Goal: Task Accomplishment & Management: Use online tool/utility

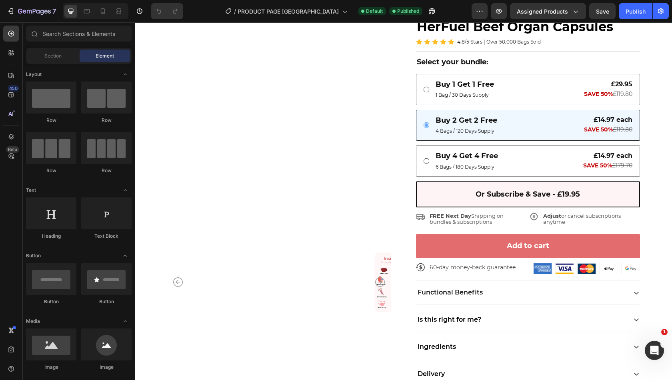
scroll to position [1923, 0]
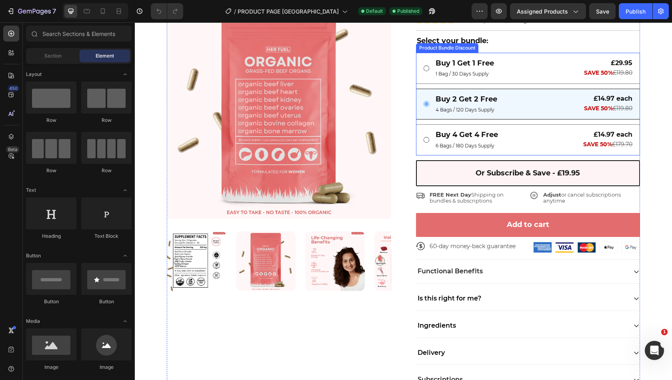
click at [480, 140] on div "Buy 1 Get 1 Free Text Block 1 Bag / 30 Days Supply Text Block £29.95 Text Block…" at bounding box center [528, 104] width 224 height 103
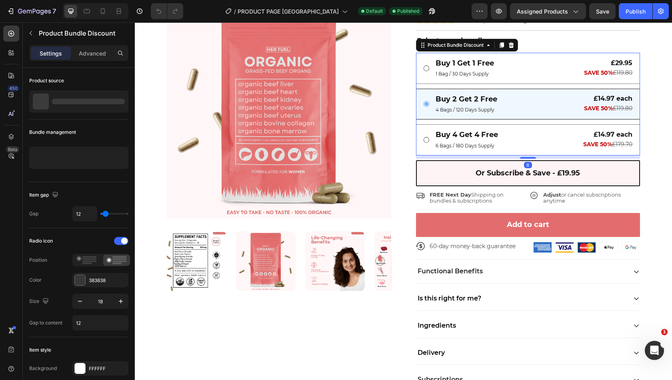
click at [480, 140] on div "Image HerFuel Beef Organ Capsules Heading Icon Icon Icon Icon Icon Icon List 4.…" at bounding box center [528, 193] width 224 height 398
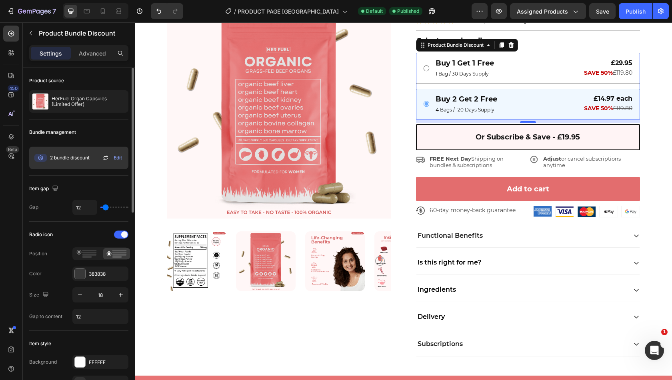
click at [119, 156] on span "Edit" at bounding box center [118, 157] width 8 height 7
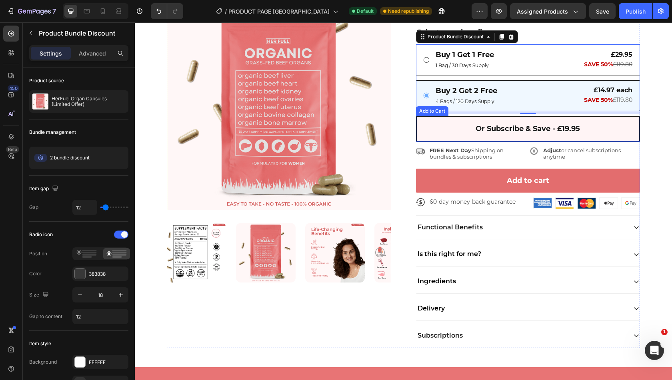
scroll to position [1925, 0]
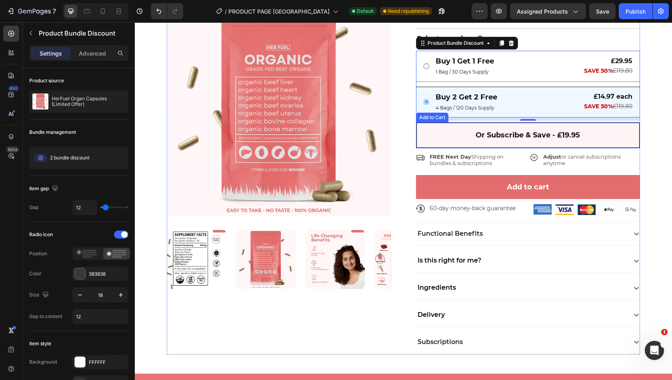
click at [430, 148] on button "Or Subscribe & Save - £19.95" at bounding box center [528, 135] width 224 height 26
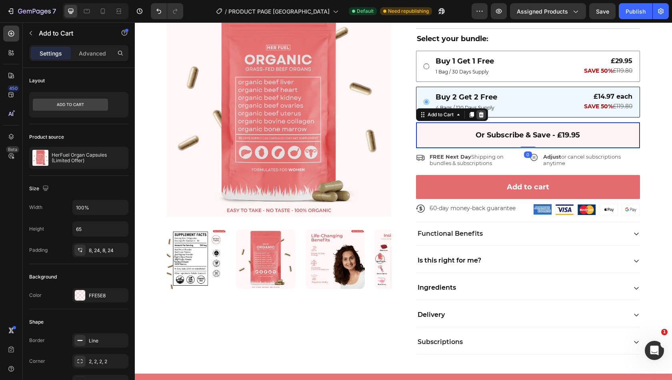
click at [478, 118] on icon at bounding box center [480, 115] width 5 height 6
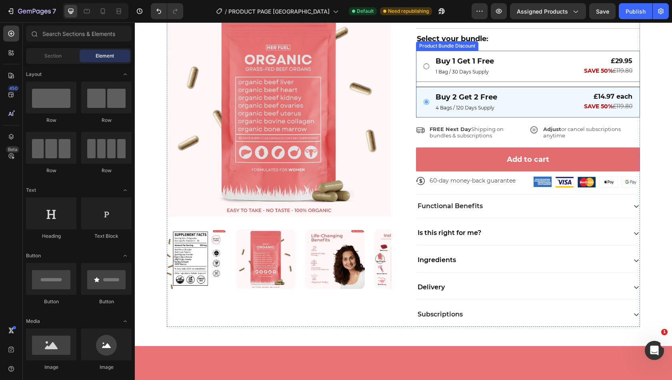
click at [487, 102] on div "Buy 1 Get 1 Free Text Block 1 Bag / 30 Days Supply Text Block £29.95 Text Block…" at bounding box center [528, 84] width 224 height 67
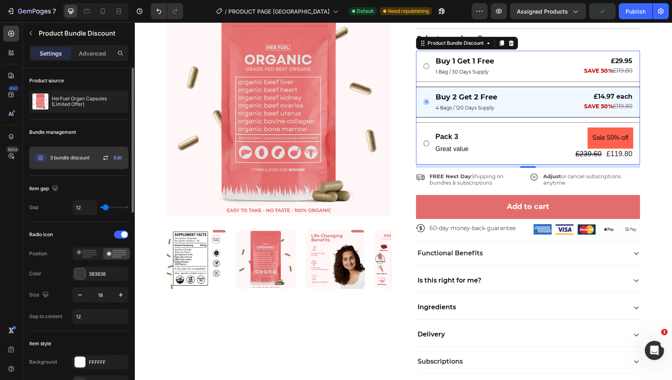
click at [77, 165] on div "3 bundle discount" at bounding box center [60, 158] width 57 height 16
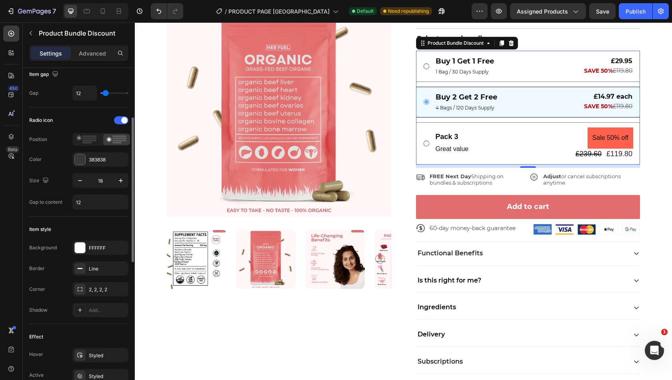
scroll to position [115, 0]
click at [590, 144] on pre "Sale 50% off" at bounding box center [611, 138] width 46 height 21
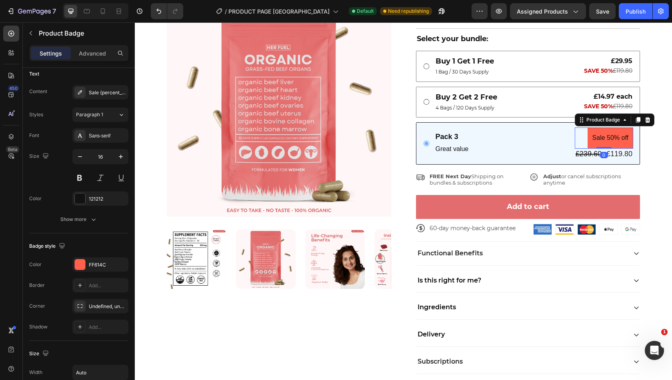
scroll to position [0, 0]
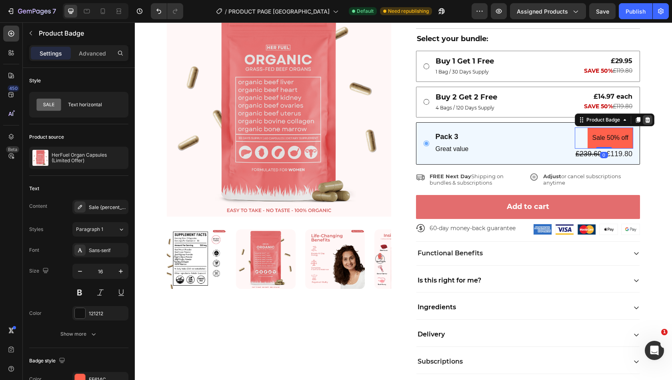
click at [645, 123] on icon at bounding box center [647, 120] width 5 height 6
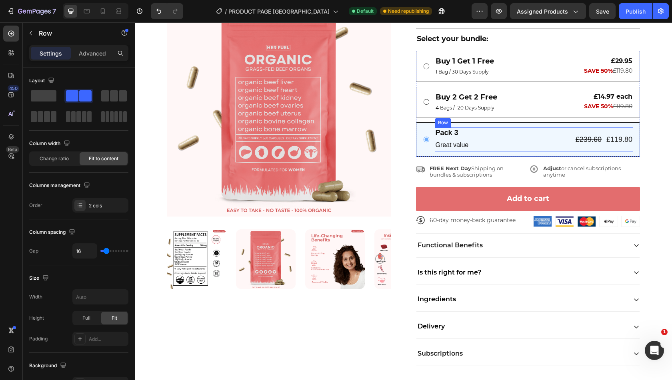
click at [500, 152] on div "Pack 3 Text Block Great value Text Block £239.60 Product Price Product Price £1…" at bounding box center [534, 140] width 199 height 24
click at [483, 123] on icon at bounding box center [484, 120] width 6 height 6
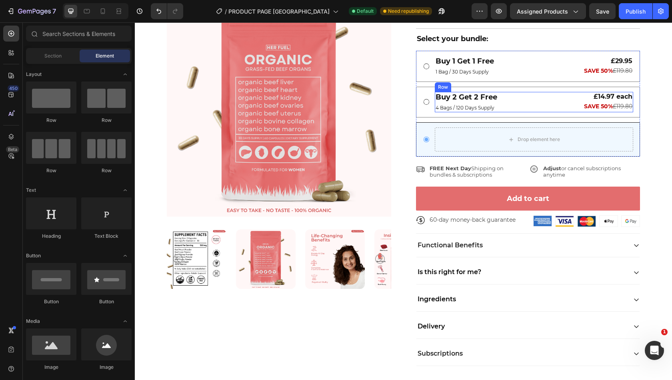
click at [510, 113] on div "Buy 2 Get 2 Free Text Block 4 Bags / 120 Days Supply Text Block £14.97 each Tex…" at bounding box center [534, 102] width 199 height 21
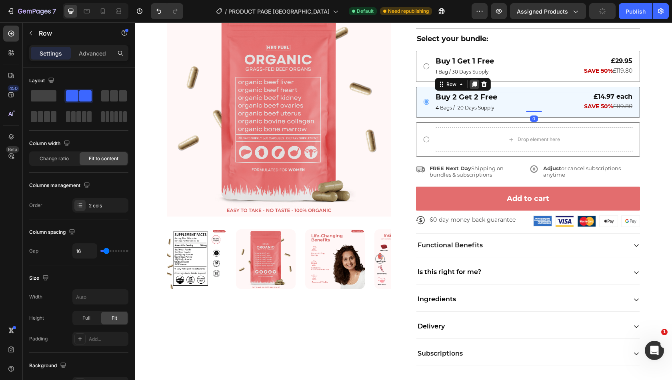
click at [472, 87] on icon at bounding box center [474, 85] width 4 height 6
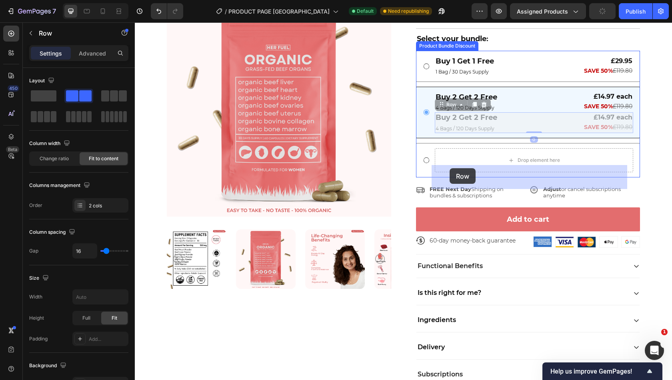
drag, startPoint x: 441, startPoint y: 120, endPoint x: 450, endPoint y: 168, distance: 48.8
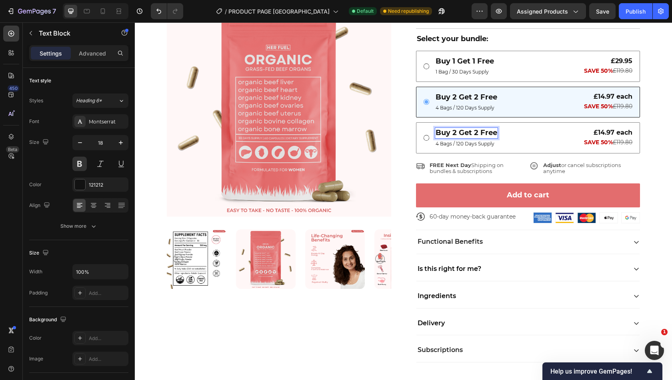
click at [454, 138] on p "Buy 2 Get 2 Free" at bounding box center [467, 132] width 62 height 9
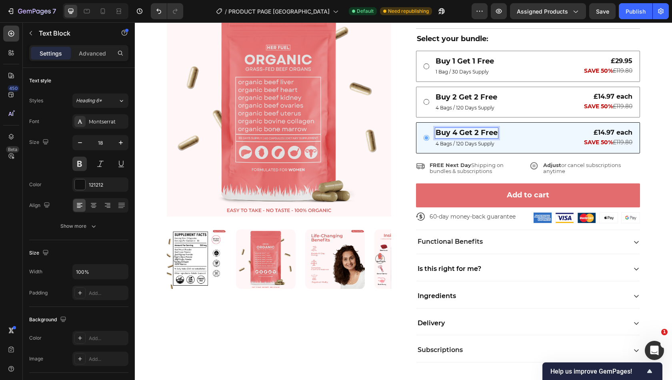
click at [475, 138] on p "Buy 4 Get 2 Free" at bounding box center [467, 132] width 62 height 9
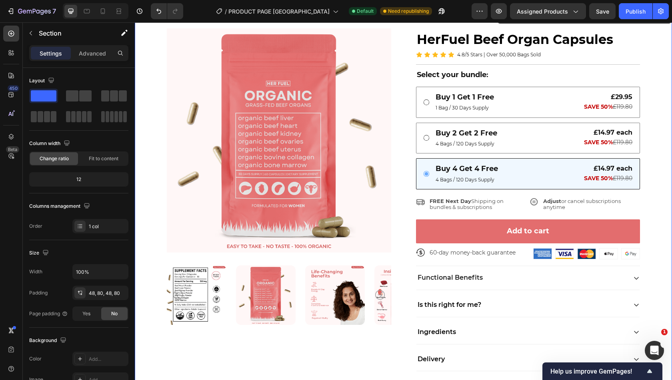
scroll to position [1888, 0]
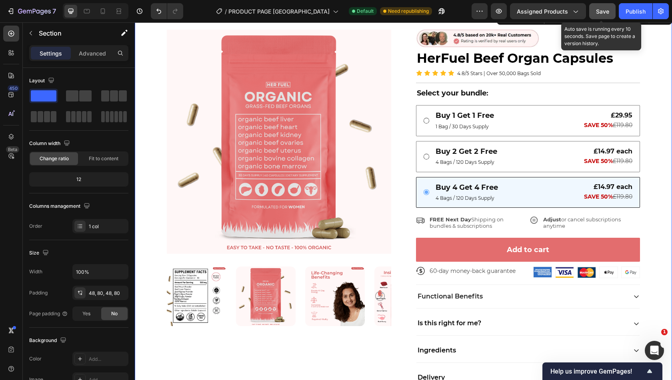
click at [600, 13] on span "Save" at bounding box center [602, 11] width 13 height 7
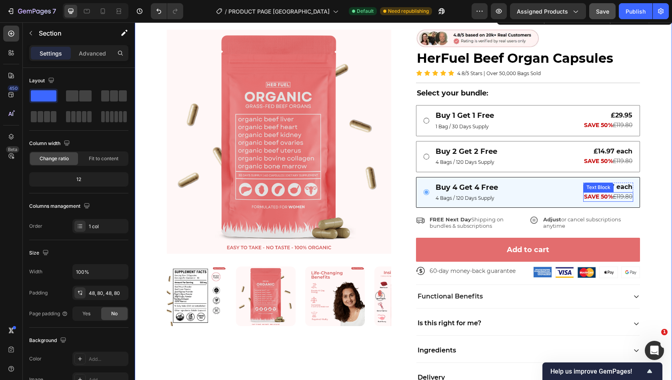
click at [594, 194] on strong "SAVE 50%" at bounding box center [598, 196] width 29 height 7
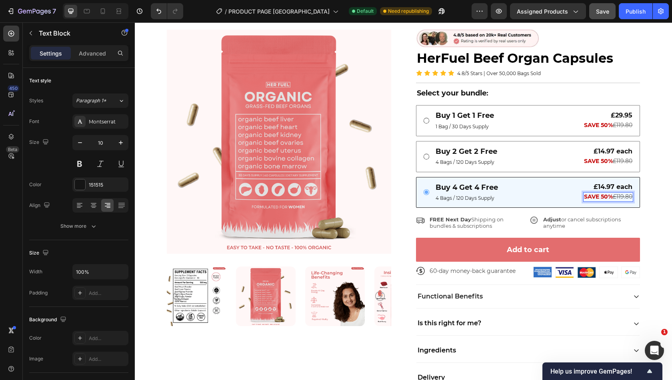
click at [606, 193] on strong "SAVE 50%" at bounding box center [598, 196] width 29 height 7
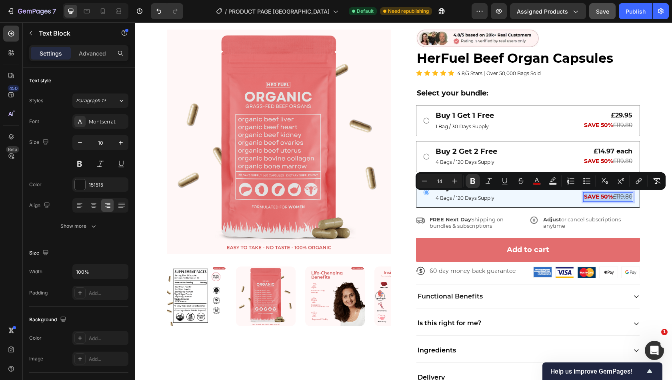
click at [606, 193] on strong "SAVE 50%" at bounding box center [598, 196] width 29 height 7
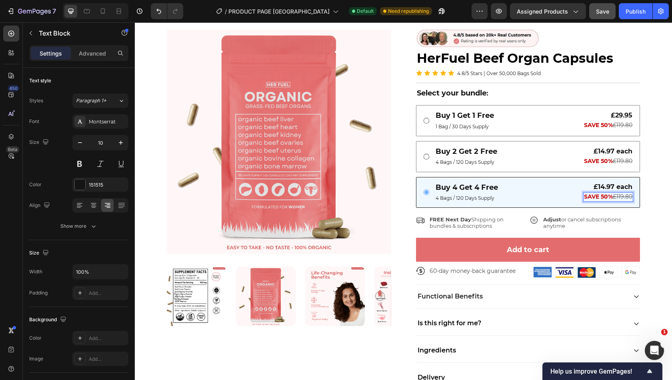
click at [594, 195] on strong "SAVE 50%" at bounding box center [598, 196] width 29 height 7
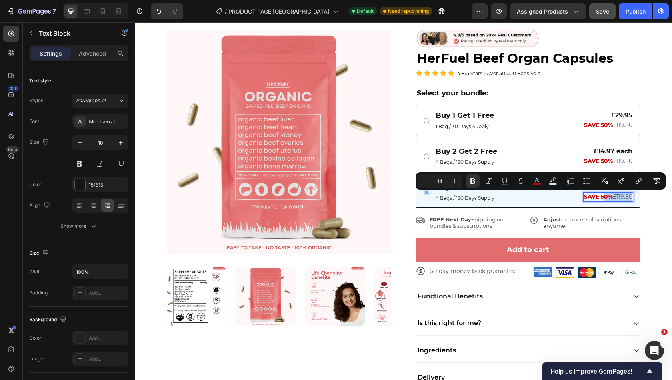
drag, startPoint x: 594, startPoint y: 195, endPoint x: 626, endPoint y: 196, distance: 31.2
click at [626, 196] on p "SAVE 50% £119.80" at bounding box center [608, 197] width 48 height 8
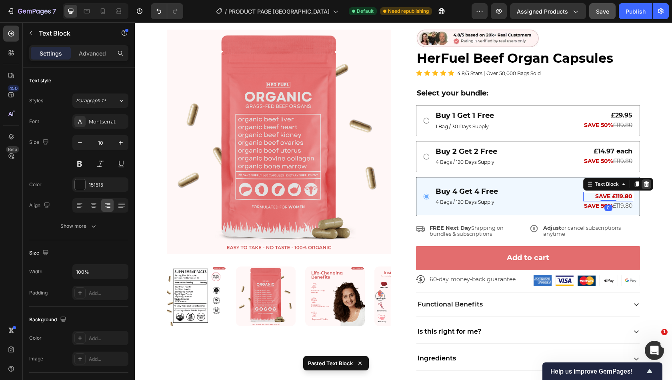
click at [644, 182] on icon at bounding box center [646, 184] width 5 height 6
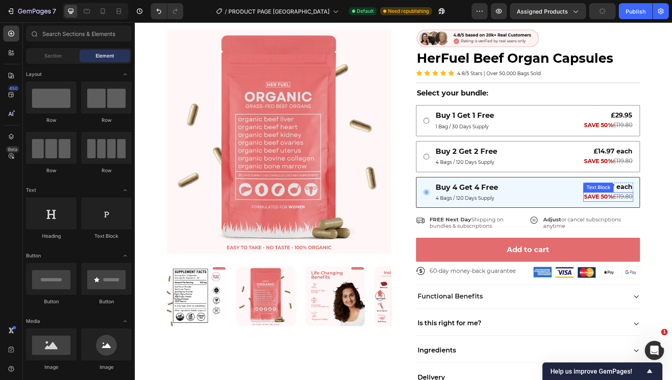
click at [613, 195] on s "£119.80" at bounding box center [623, 196] width 20 height 7
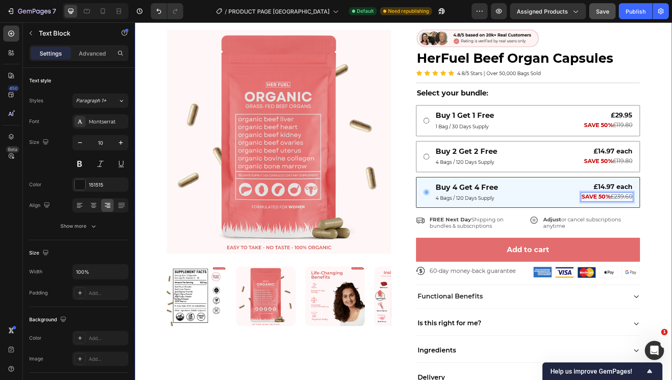
click at [646, 196] on div "Product Images Image HerFuel Beef Organ Capsules Heading Icon Icon Icon Icon Ic…" at bounding box center [403, 223] width 537 height 426
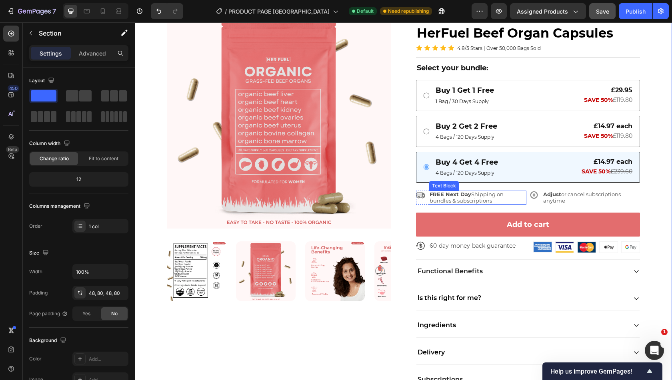
scroll to position [1913, 0]
click at [645, 189] on div "Product Images Image HerFuel Beef Organ Capsules Heading Icon Icon Icon Icon Ic…" at bounding box center [403, 198] width 537 height 426
click at [626, 10] on button "Publish" at bounding box center [636, 11] width 34 height 16
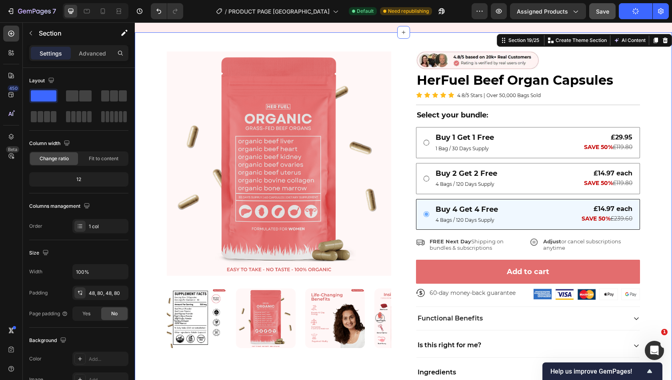
scroll to position [1857, 0]
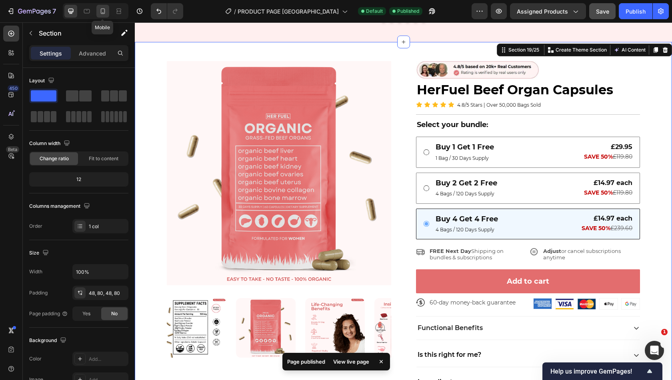
click at [104, 12] on icon at bounding box center [103, 11] width 8 height 8
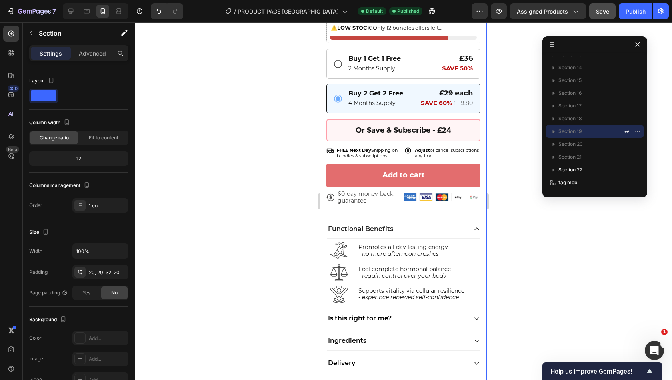
scroll to position [1737, 0]
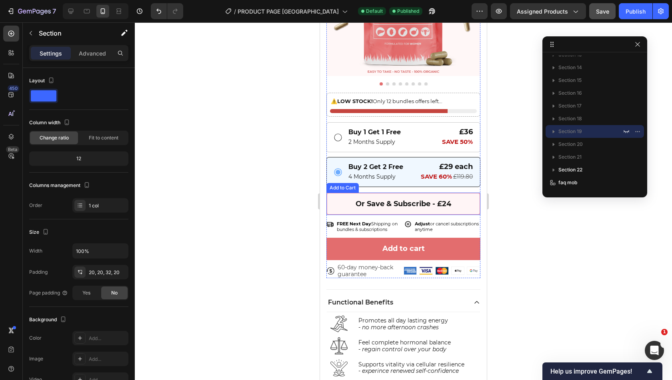
click at [454, 193] on button "Or Save & Subscribe - £24" at bounding box center [403, 204] width 154 height 22
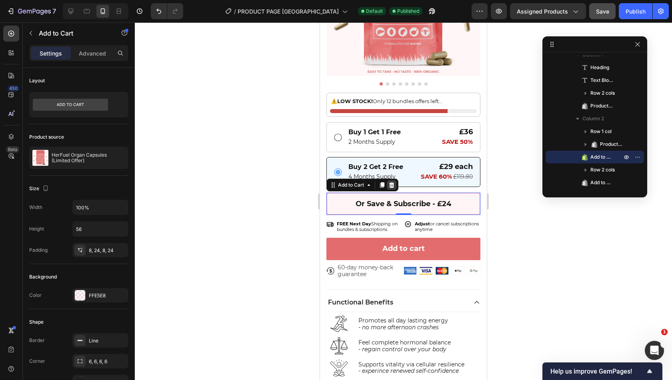
click at [393, 182] on icon at bounding box center [391, 185] width 5 height 6
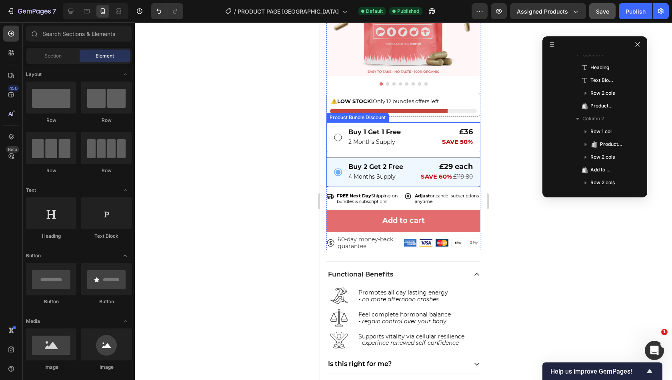
click at [411, 147] on div "Buy 1 Get 1 Free Text Block 2 Months Supply Text Block £36 Text Block SAVE 50% …" at bounding box center [403, 154] width 154 height 65
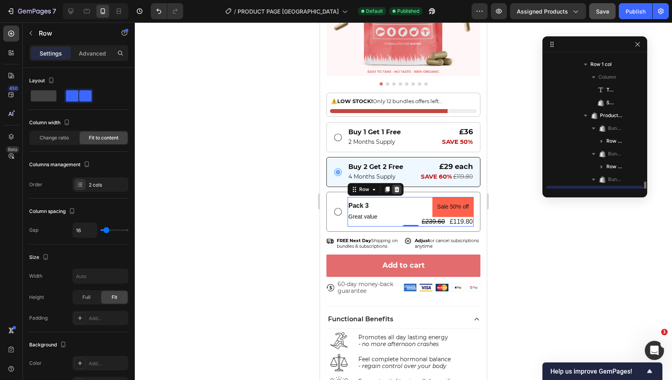
scroll to position [356, 0]
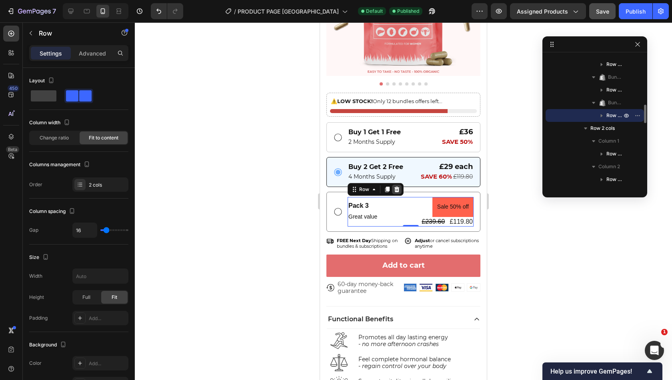
click at [394, 186] on icon at bounding box center [397, 189] width 6 height 6
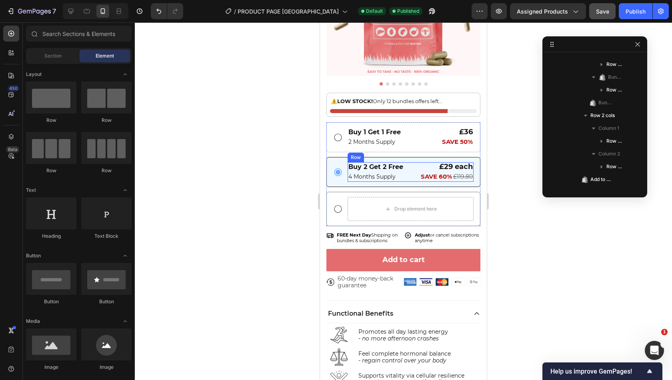
click at [406, 167] on div "Buy 2 Get 2 Free Text Block 4 Months Supply Text Block £29 each Text Block SAVE…" at bounding box center [411, 172] width 126 height 20
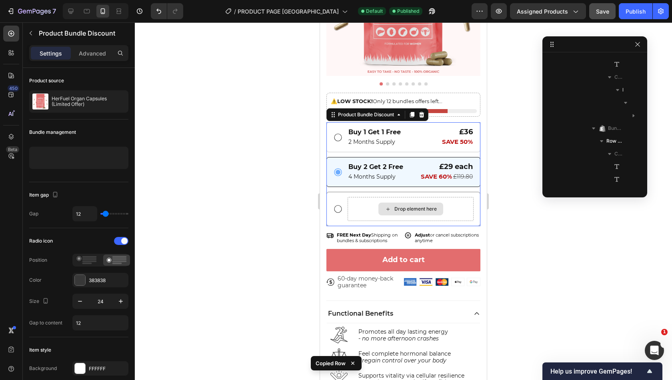
scroll to position [663, 0]
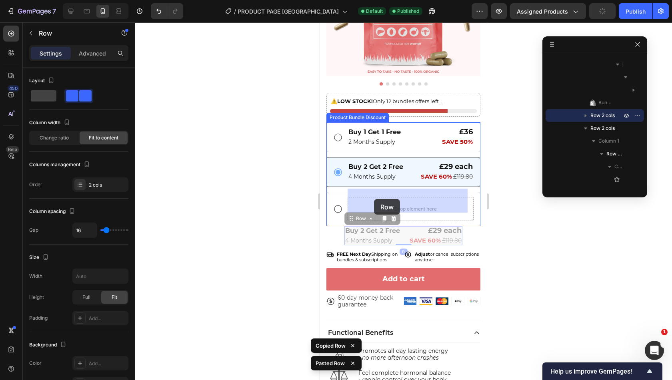
drag, startPoint x: 362, startPoint y: 214, endPoint x: 374, endPoint y: 199, distance: 19.9
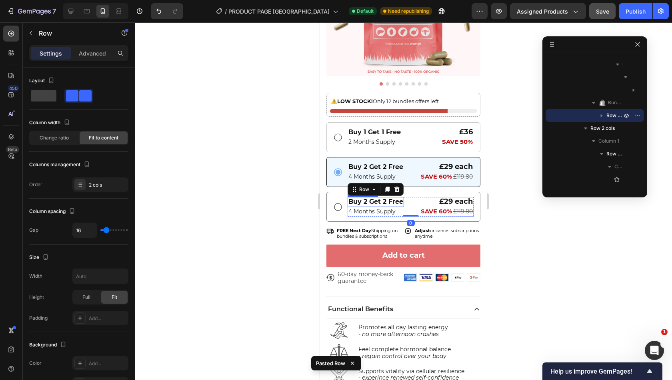
click at [387, 198] on p "Buy 2 Get 2 Free" at bounding box center [375, 202] width 55 height 8
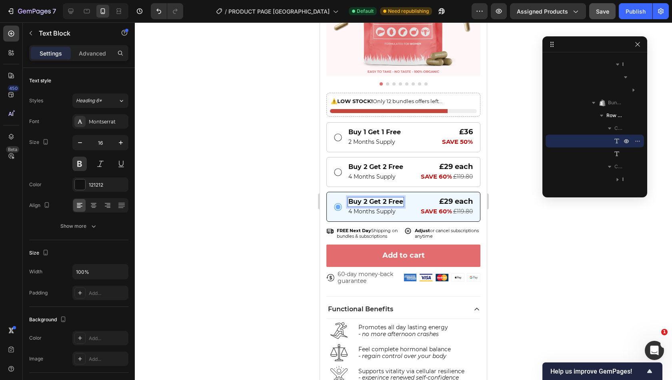
click at [365, 198] on p "Buy 2 Get 2 Free" at bounding box center [375, 202] width 55 height 8
click at [366, 198] on p "Buy 2 Get 2 Free" at bounding box center [375, 202] width 55 height 8
click at [386, 198] on p "Buy 4 Get 2 Free" at bounding box center [376, 202] width 56 height 8
click at [439, 197] on span "£29 each" at bounding box center [456, 201] width 34 height 9
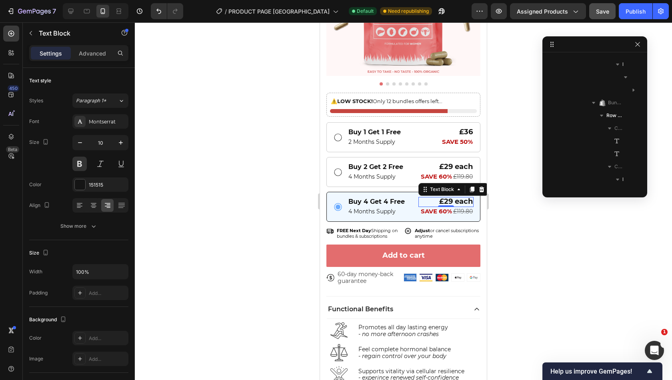
scroll to position [778, 0]
click at [439, 197] on span "£29 each" at bounding box center [456, 201] width 34 height 9
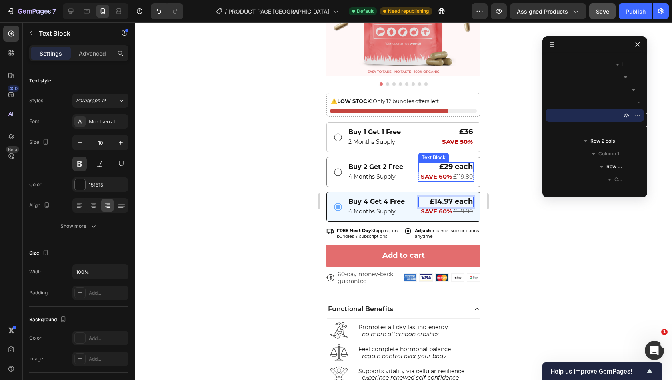
click at [446, 162] on span "£29 each" at bounding box center [456, 166] width 34 height 9
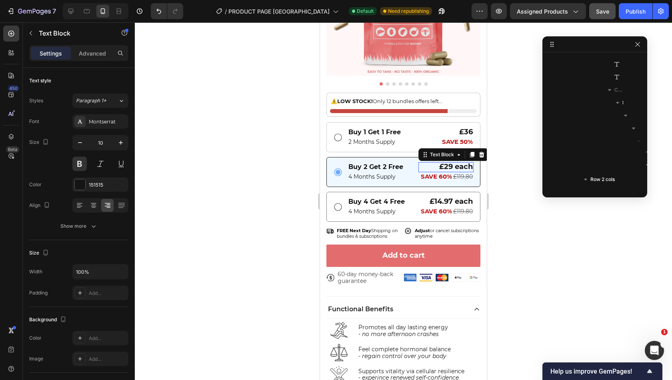
click at [446, 162] on span "£29 each" at bounding box center [456, 166] width 34 height 9
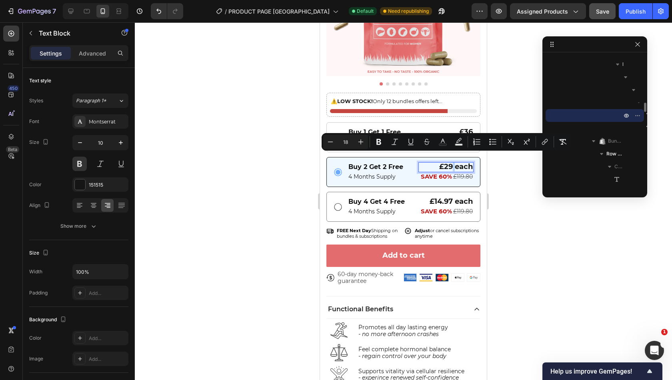
click at [446, 162] on span "£29 each" at bounding box center [456, 166] width 34 height 9
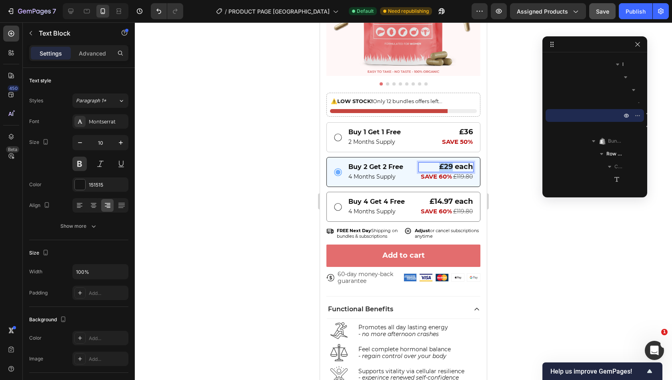
drag, startPoint x: 446, startPoint y: 157, endPoint x: 434, endPoint y: 159, distance: 12.9
click at [439, 162] on span "£29 each" at bounding box center [456, 166] width 34 height 9
click at [459, 128] on span "£36" at bounding box center [466, 132] width 14 height 9
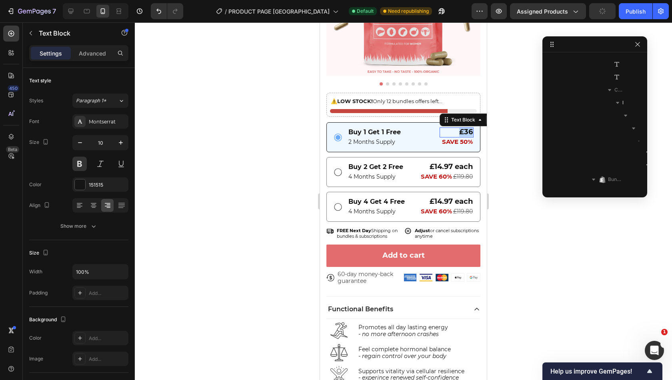
scroll to position [548, 0]
click at [459, 128] on span "£36" at bounding box center [466, 132] width 14 height 9
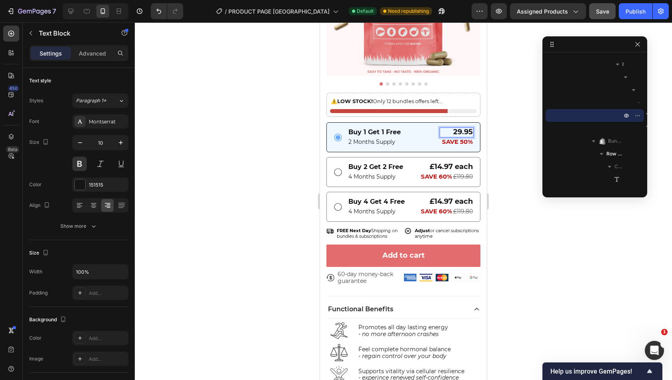
click at [446, 128] on p "29.95" at bounding box center [456, 132] width 32 height 8
click at [500, 144] on div at bounding box center [403, 201] width 537 height 358
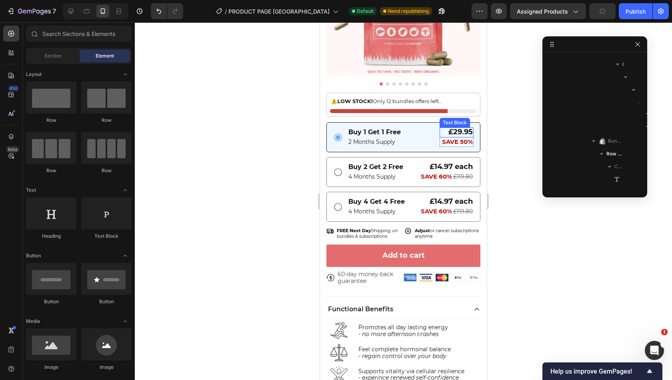
click at [452, 128] on span "£29.95" at bounding box center [460, 132] width 24 height 9
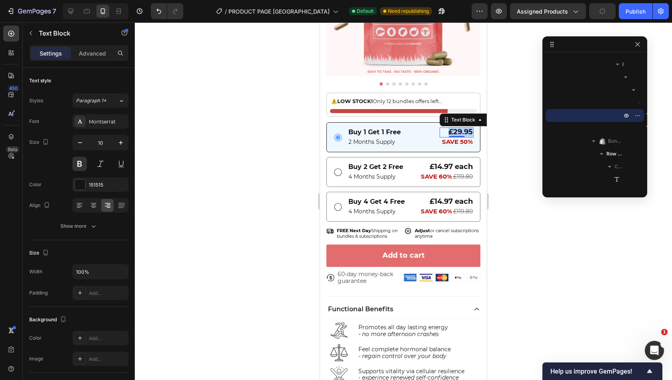
click at [452, 128] on span "£29.95" at bounding box center [460, 132] width 24 height 9
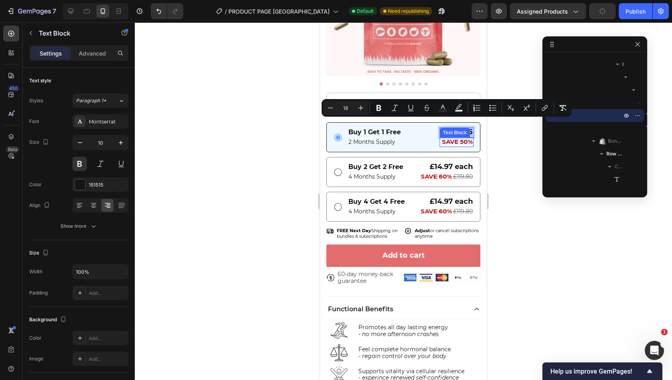
click at [450, 138] on strong "SAVE 50%" at bounding box center [457, 142] width 31 height 8
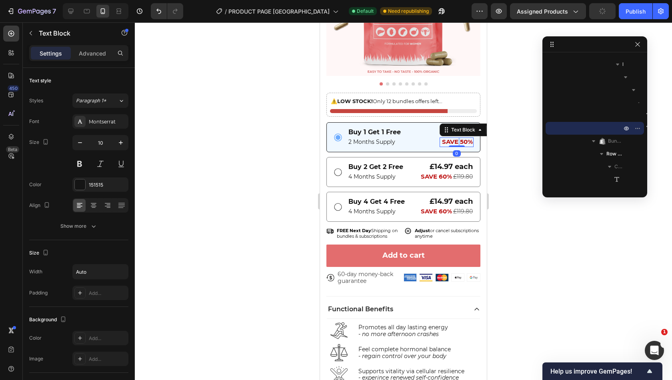
click at [450, 138] on strong "SAVE 50%" at bounding box center [457, 142] width 31 height 8
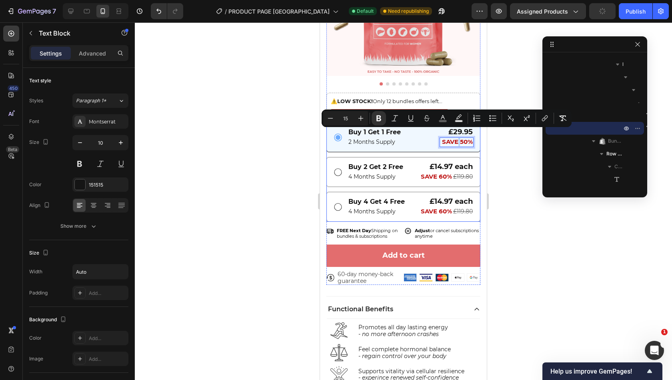
click at [479, 140] on div "Get Your Beef Organs Heading Fast Acting | 3rd Party Tested | New Zealand Sourc…" at bounding box center [403, 184] width 167 height 610
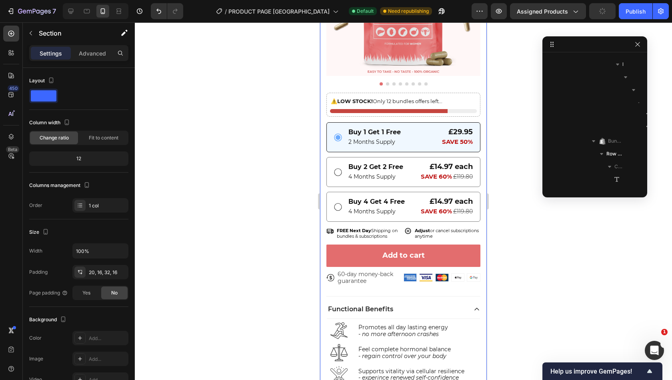
scroll to position [62, 0]
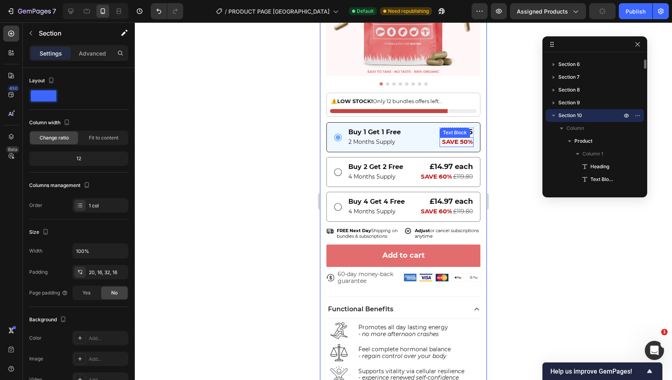
click at [457, 129] on div "Text Block" at bounding box center [454, 132] width 27 height 7
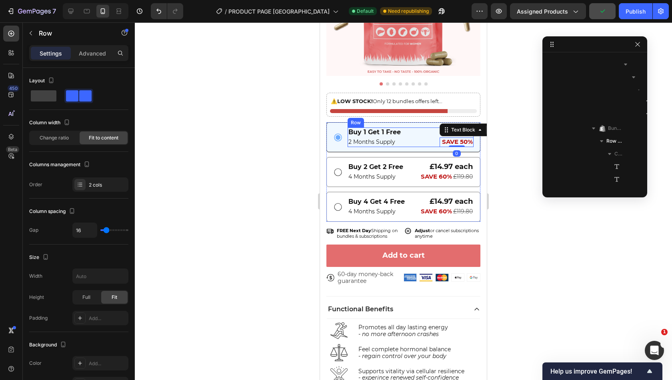
click at [418, 128] on div "Buy 1 Get 1 Free Text Block 2 Months Supply Text Block £29.95 Text Block SAVE 5…" at bounding box center [411, 138] width 126 height 20
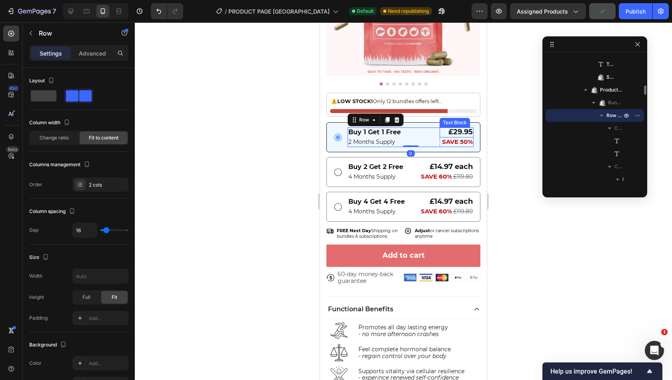
click at [448, 128] on span "£29.95" at bounding box center [460, 132] width 24 height 9
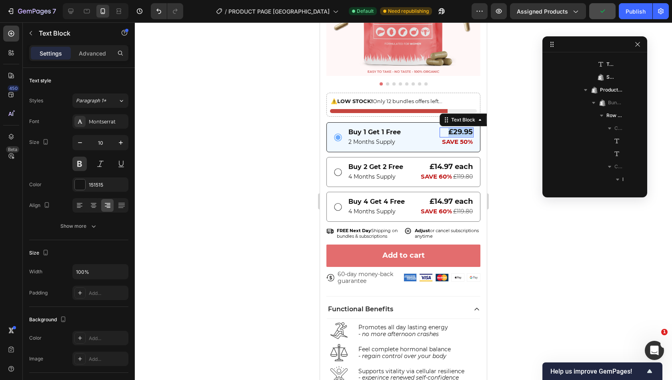
scroll to position [548, 0]
click at [448, 128] on span "£29.95" at bounding box center [460, 132] width 24 height 9
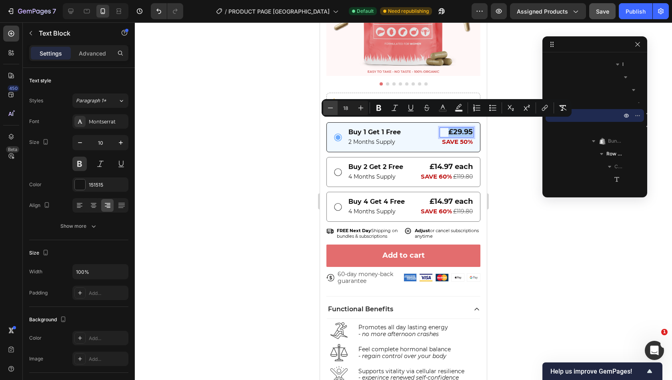
click at [329, 109] on icon "Editor contextual toolbar" at bounding box center [330, 108] width 8 height 8
drag, startPoint x: 329, startPoint y: 109, endPoint x: 74, endPoint y: 128, distance: 255.8
click at [329, 109] on icon "Editor contextual toolbar" at bounding box center [330, 108] width 8 height 8
type input "16"
click at [430, 162] on span "£14.97 each" at bounding box center [451, 166] width 43 height 9
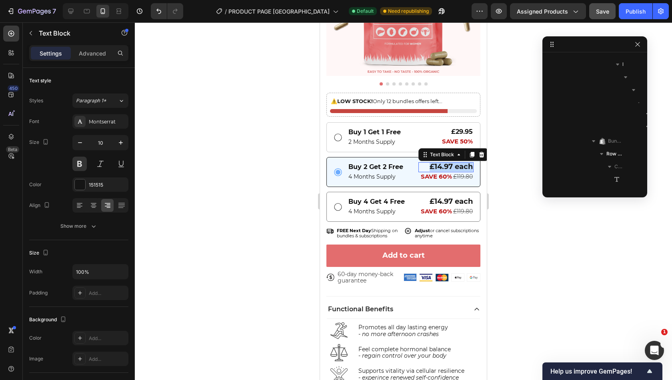
scroll to position [702, 0]
click at [430, 162] on span "£14.97 each" at bounding box center [451, 166] width 43 height 9
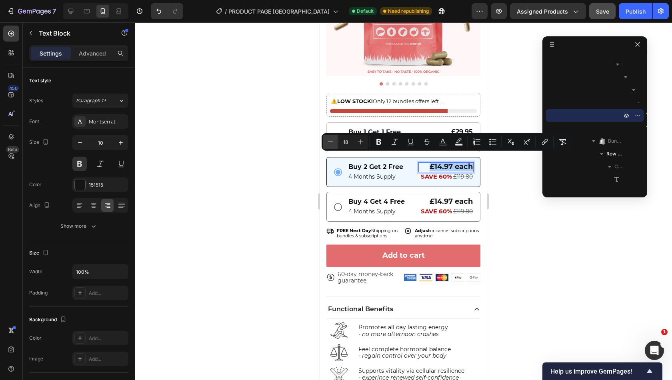
click at [336, 140] on button "Minus" at bounding box center [330, 142] width 14 height 14
type input "16"
click at [436, 197] on span "£14.97 each" at bounding box center [451, 201] width 43 height 9
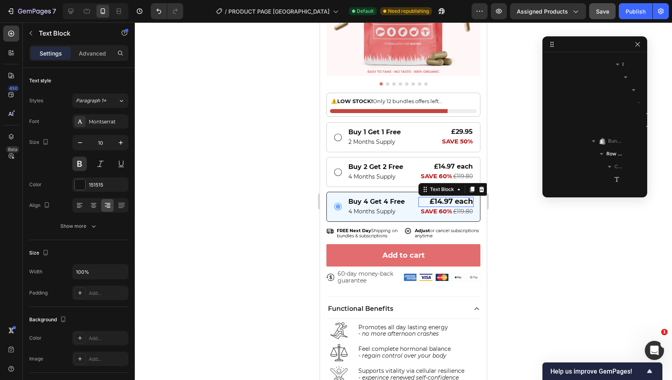
scroll to position [855, 0]
click at [436, 197] on span "£14.97 each" at bounding box center [451, 201] width 43 height 9
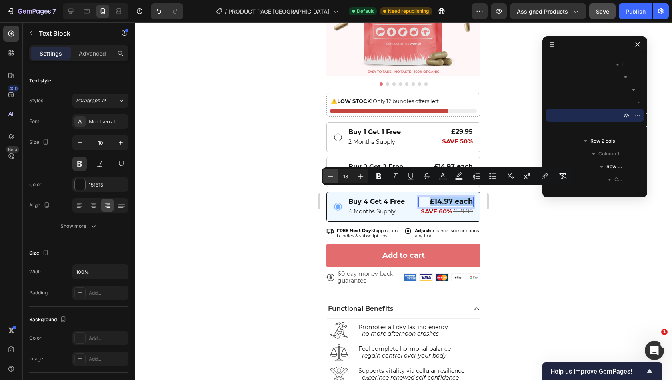
click at [329, 179] on icon "Editor contextual toolbar" at bounding box center [330, 176] width 8 height 8
type input "16"
click at [408, 206] on div "Buy 4 Get 4 Free Text Block 4 Months Supply Text Block £14.97 each Text Block 0…" at bounding box center [411, 207] width 126 height 20
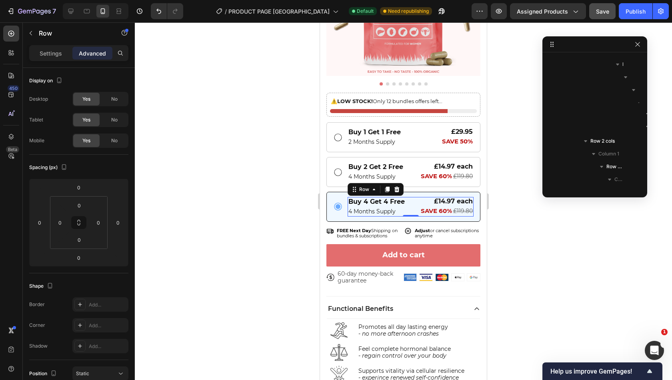
scroll to position [740, 0]
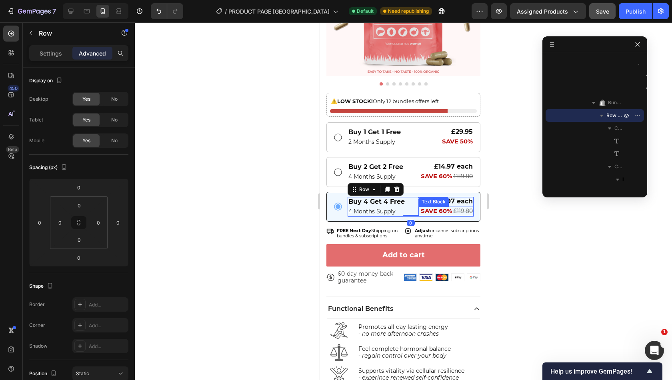
click at [441, 207] on strong "SAVE 60%" at bounding box center [436, 211] width 31 height 8
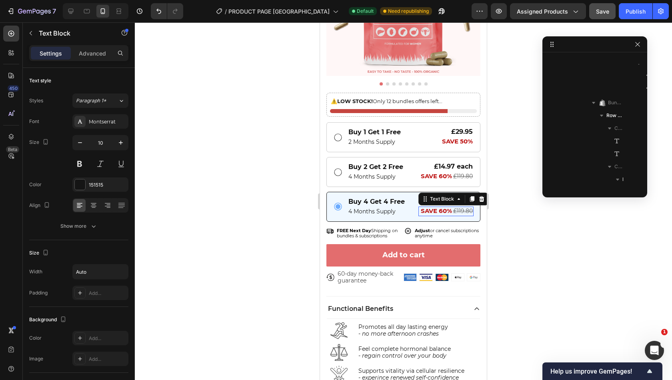
scroll to position [868, 0]
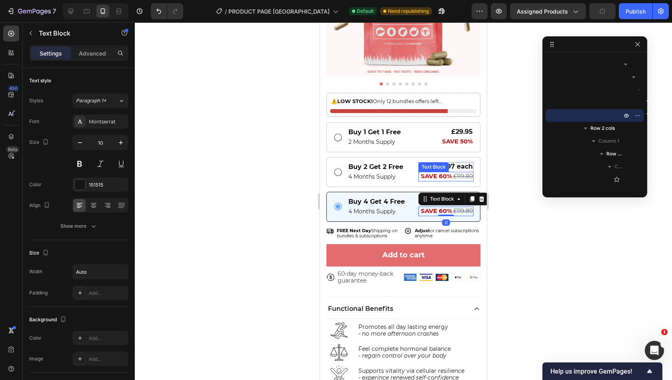
click at [442, 172] on strong "SAVE 60%" at bounding box center [436, 176] width 31 height 8
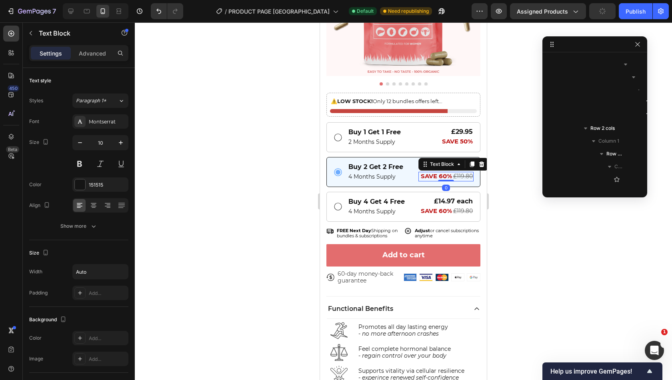
scroll to position [714, 0]
click at [440, 172] on strong "SAVE 60%" at bounding box center [436, 176] width 31 height 8
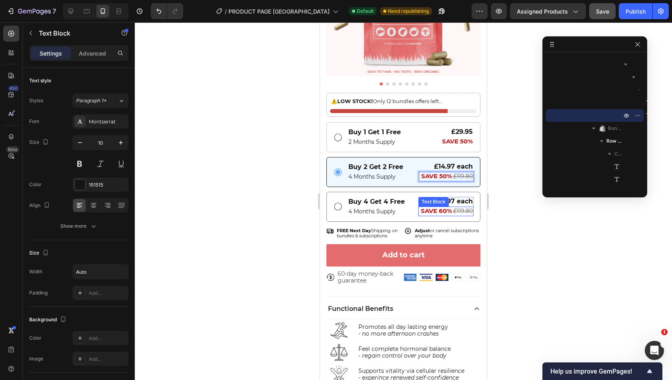
click at [435, 207] on strong "SAVE 60%" at bounding box center [436, 211] width 31 height 8
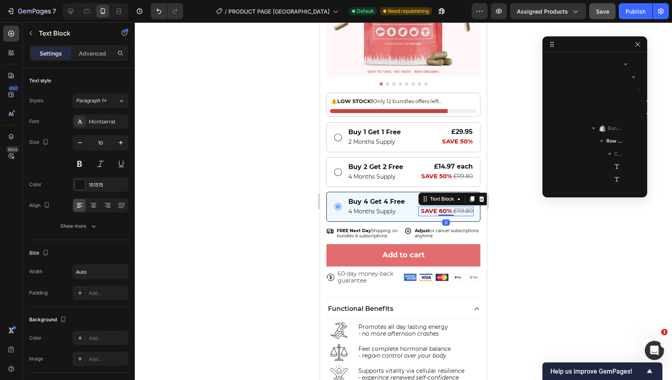
scroll to position [868, 0]
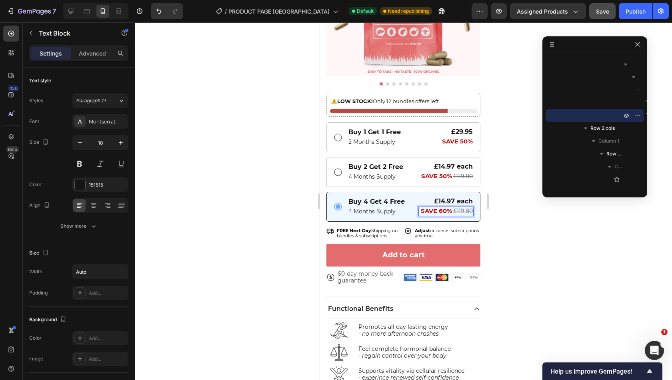
click at [440, 207] on strong "SAVE 60%" at bounding box center [436, 211] width 31 height 8
click at [501, 208] on div at bounding box center [403, 201] width 537 height 358
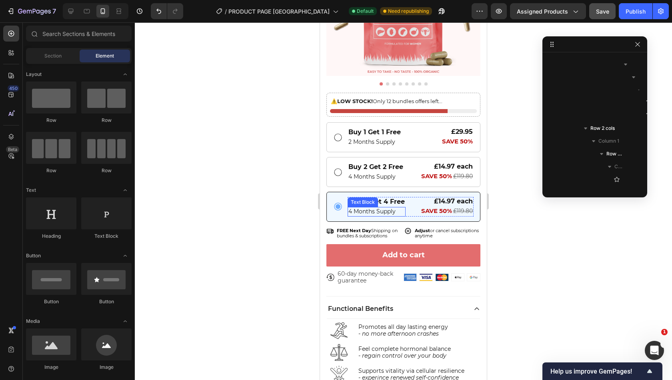
click at [367, 208] on span "4 Months Supply" at bounding box center [371, 211] width 47 height 7
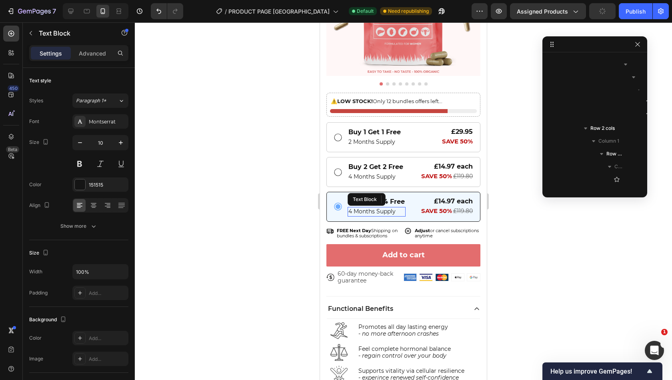
scroll to position [778, 0]
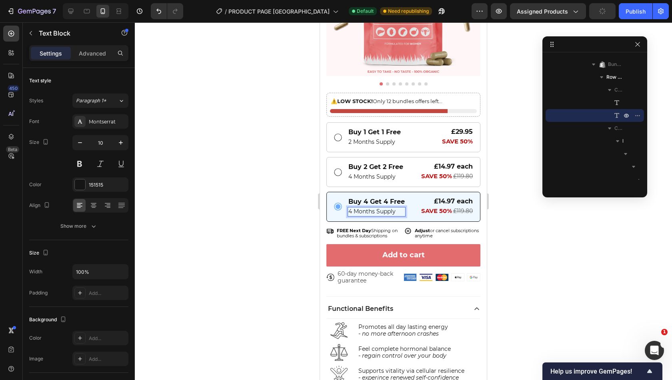
click at [351, 208] on span "4 Months Supply" at bounding box center [371, 211] width 47 height 7
click at [541, 248] on div at bounding box center [403, 201] width 537 height 358
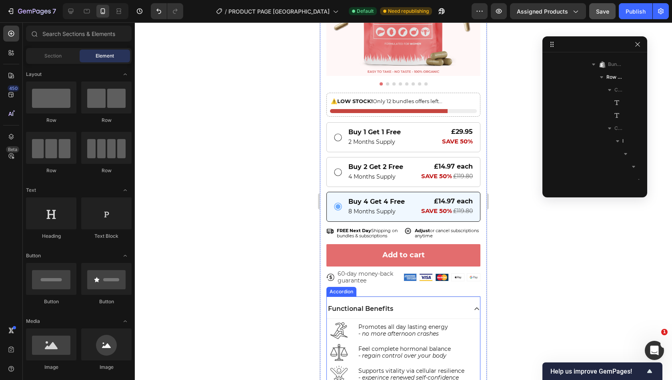
click at [400, 296] on div "Functional Benefits Image Promotes all day lasting energy - no more afternoon c…" at bounding box center [403, 386] width 154 height 180
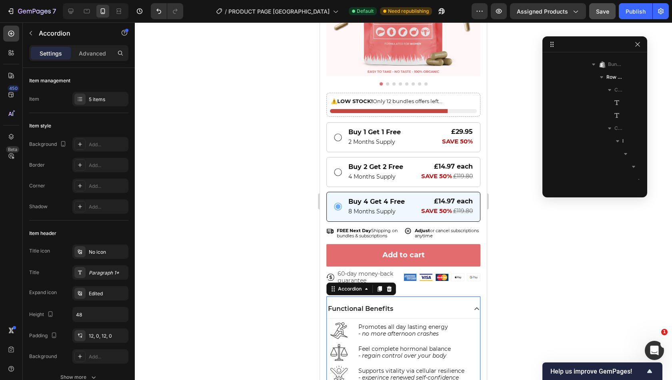
scroll to position [1303, 0]
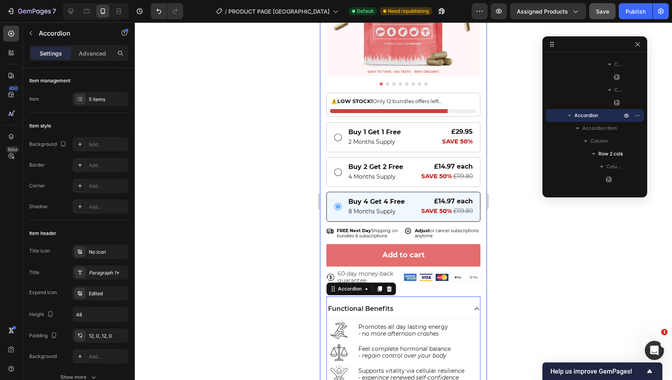
click at [478, 284] on div "Get Your Beef Organs Heading Fast Acting | 3rd Party Tested | New Zealand Sourc…" at bounding box center [403, 184] width 167 height 610
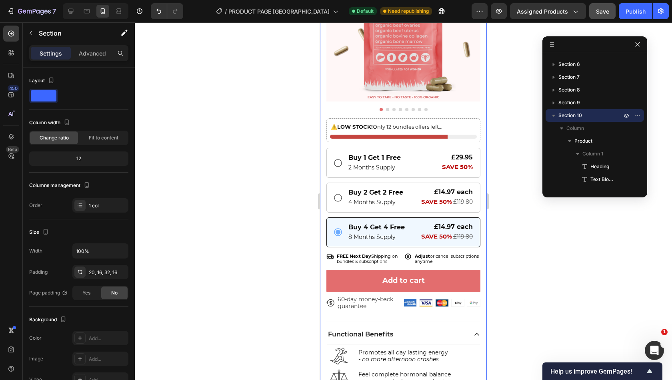
scroll to position [1695, 0]
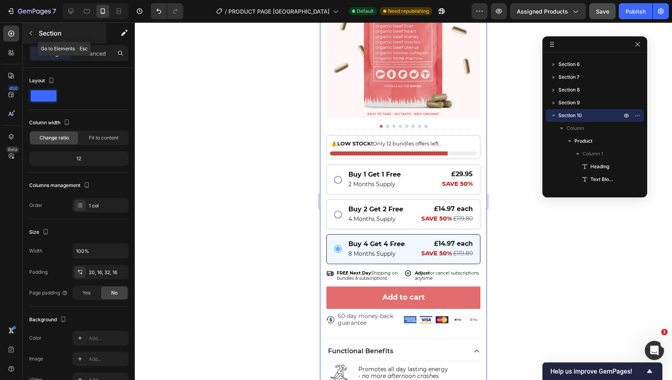
click at [29, 27] on button "button" at bounding box center [30, 33] width 13 height 13
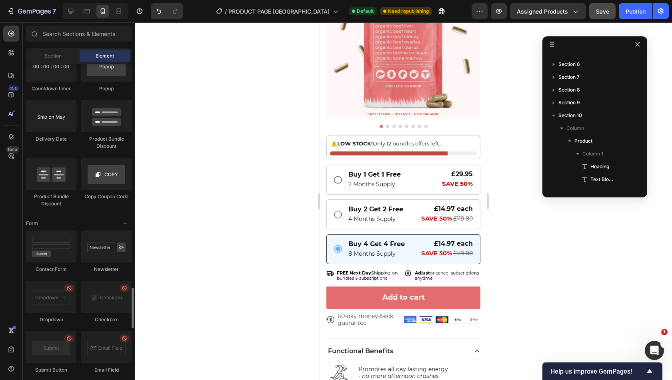
scroll to position [1724, 0]
click at [404, 270] on icon at bounding box center [407, 273] width 7 height 7
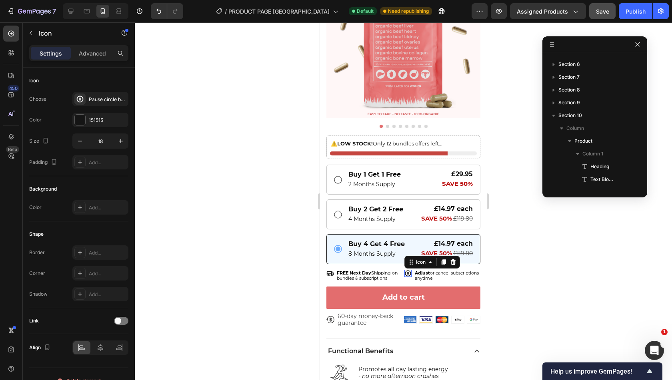
scroll to position [1009, 0]
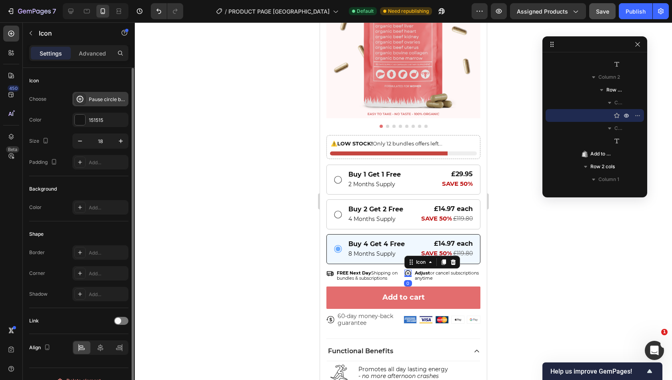
click at [89, 96] on div "Pause circle bold" at bounding box center [108, 99] width 38 height 7
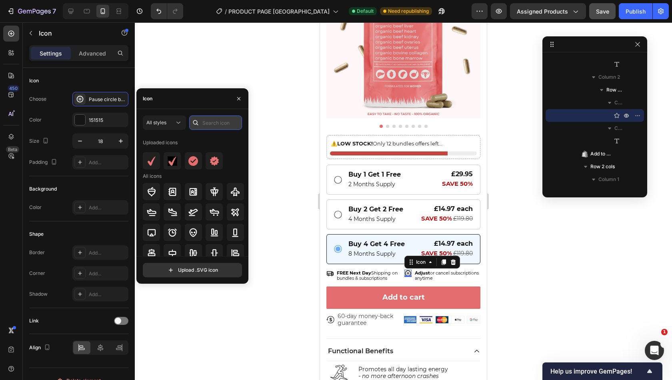
click at [214, 124] on input "text" at bounding box center [215, 123] width 53 height 14
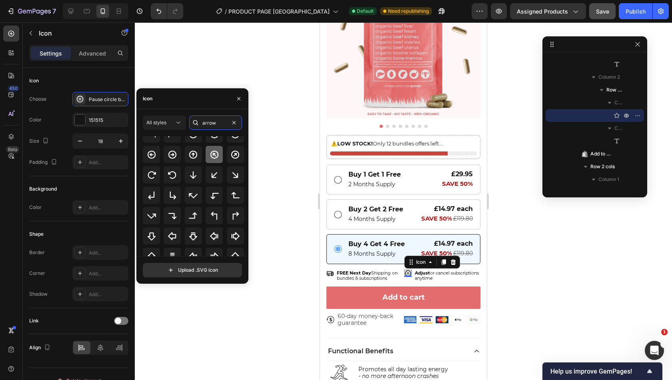
scroll to position [62, 0]
type input "arrow"
click at [170, 175] on icon at bounding box center [173, 175] width 10 height 10
click at [441, 270] on span "Adjust or cancel subscriptions anytime" at bounding box center [447, 275] width 64 height 11
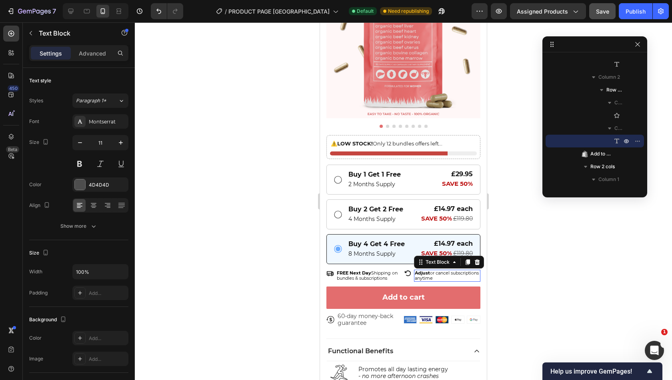
click at [441, 270] on span "Adjust or cancel subscriptions anytime" at bounding box center [447, 275] width 64 height 11
click at [426, 270] on strong "60-day money-back guarantee" at bounding box center [438, 275] width 47 height 11
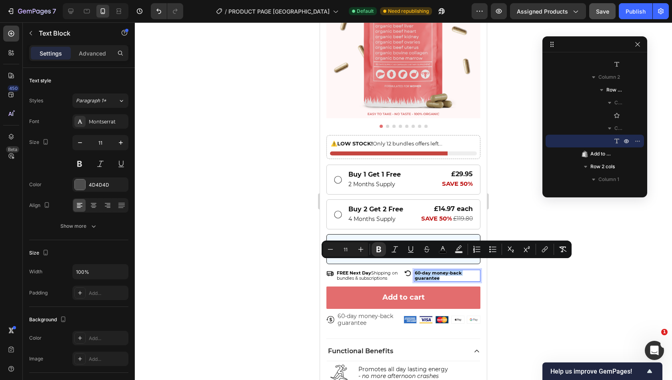
click at [426, 270] on strong "60-day money-back guarantee" at bounding box center [438, 275] width 47 height 11
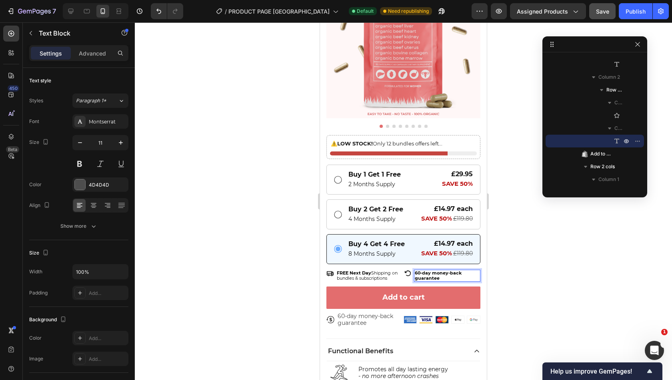
drag, startPoint x: 442, startPoint y: 266, endPoint x: 430, endPoint y: 265, distance: 12.9
click at [430, 270] on strong "60-day money-back guarantee" at bounding box center [438, 275] width 47 height 11
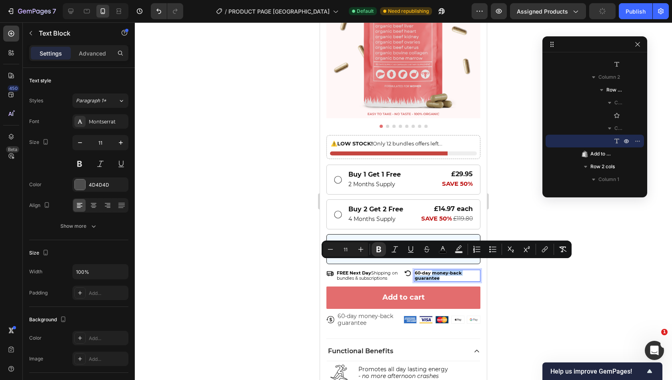
drag, startPoint x: 436, startPoint y: 269, endPoint x: 430, endPoint y: 264, distance: 8.2
click at [430, 271] on p "60-day money-back guarantee" at bounding box center [447, 276] width 65 height 10
click at [380, 246] on icon "Editor contextual toolbar" at bounding box center [379, 250] width 8 height 8
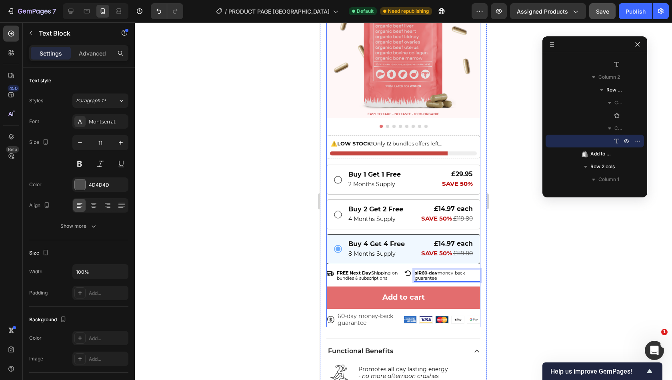
click at [446, 274] on div "⚠️ LOW STOCK! Only 12 bundles offers left... Text Block Stock Counter Row Buy 1…" at bounding box center [403, 231] width 154 height 192
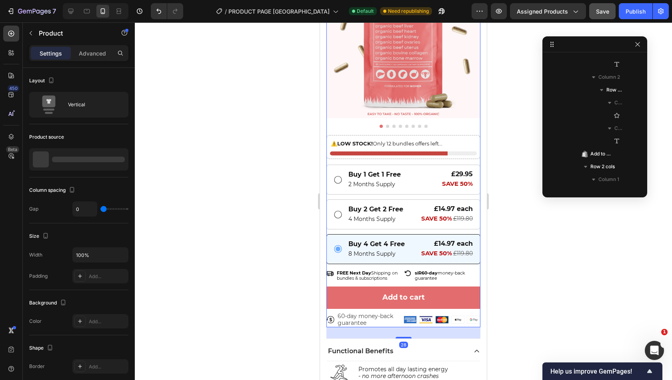
scroll to position [87, 0]
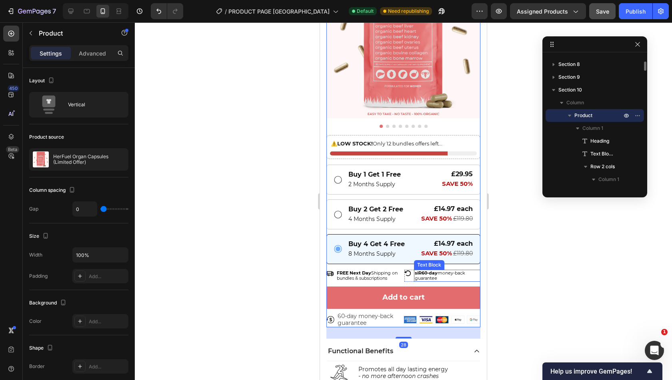
click at [419, 270] on strong "siR60-day" at bounding box center [426, 273] width 23 height 6
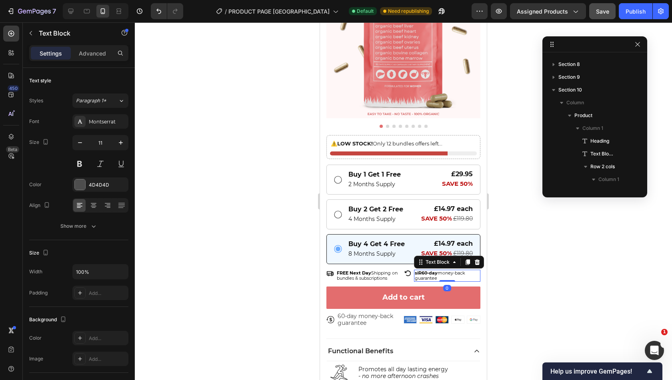
scroll to position [1034, 0]
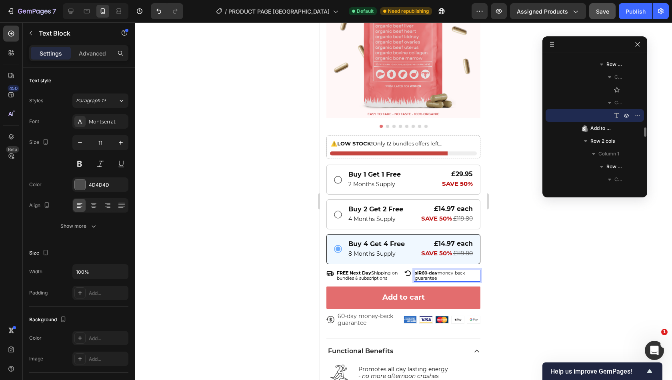
click at [415, 270] on strong "siR60-day" at bounding box center [426, 273] width 23 height 6
click at [415, 270] on strong "R60-day" at bounding box center [424, 273] width 19 height 6
click at [520, 272] on div at bounding box center [403, 201] width 537 height 358
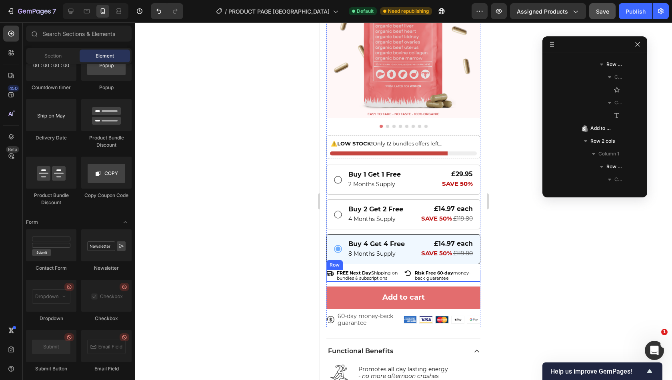
click at [400, 270] on div "Icon FREE Next Day Shipping on bundles & subscriptions Text Block Row Icon Risk…" at bounding box center [403, 276] width 154 height 12
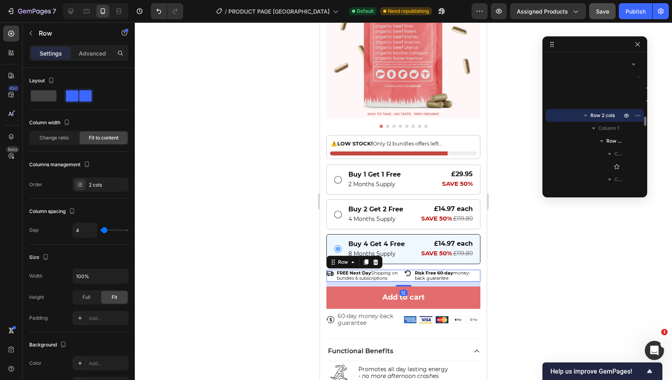
scroll to position [1749, 0]
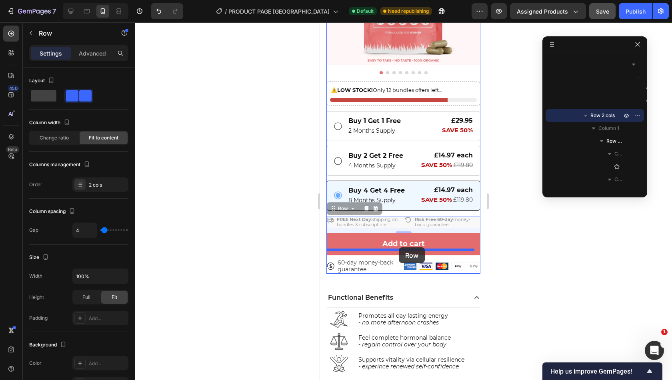
drag, startPoint x: 343, startPoint y: 199, endPoint x: 399, endPoint y: 248, distance: 74.0
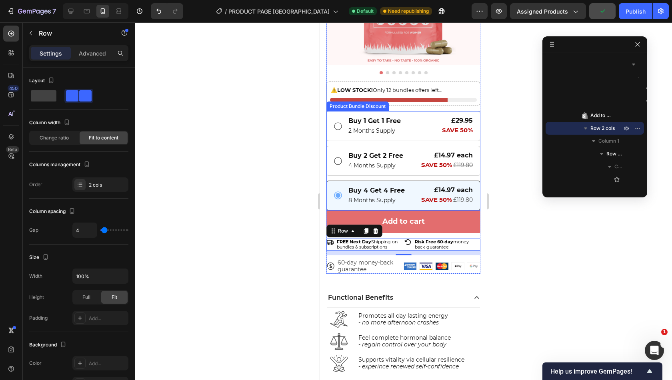
click at [463, 168] on div "Buy 1 Get 1 Free Text Block 2 Months Supply Text Block £29.95 Text Block SAVE 5…" at bounding box center [403, 160] width 154 height 99
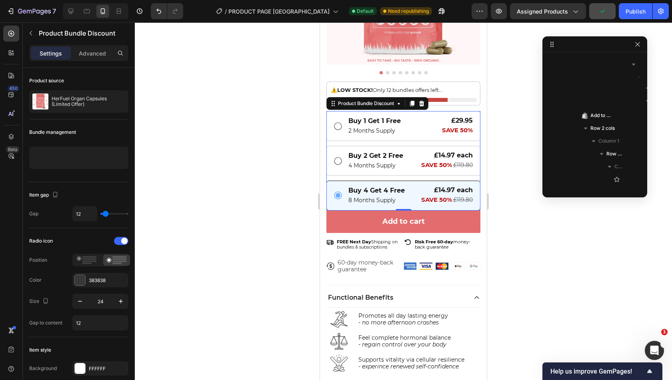
scroll to position [407, 0]
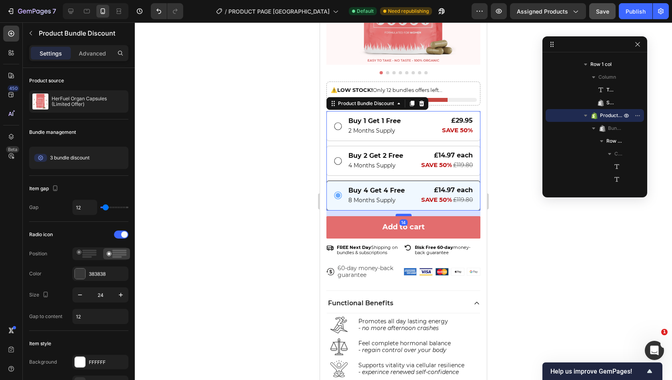
drag, startPoint x: 399, startPoint y: 201, endPoint x: 401, endPoint y: 206, distance: 5.9
click at [401, 214] on div at bounding box center [404, 215] width 16 height 2
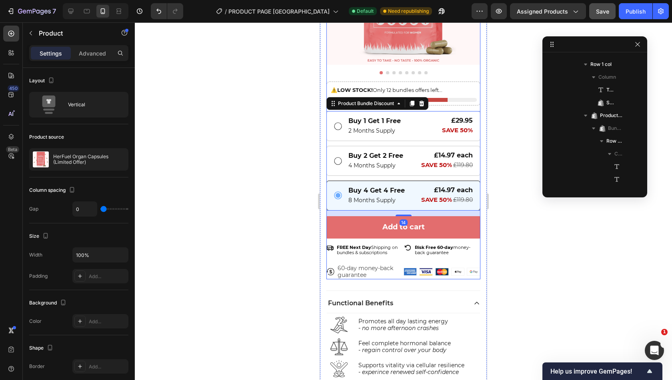
click at [397, 255] on div "⚠️ LOW STOCK! Only 12 bundles offers left... Text Block Stock Counter Row Buy 1…" at bounding box center [403, 181] width 154 height 198
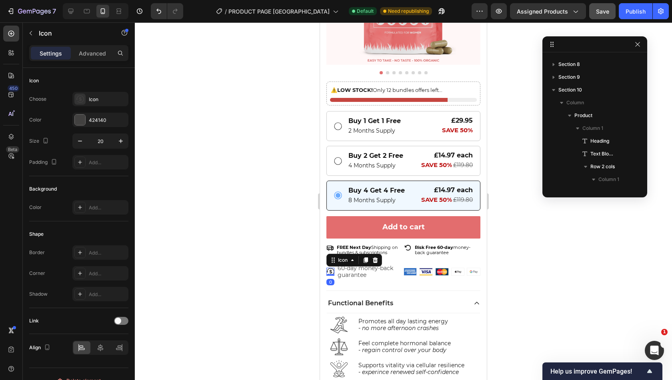
scroll to position [1111, 0]
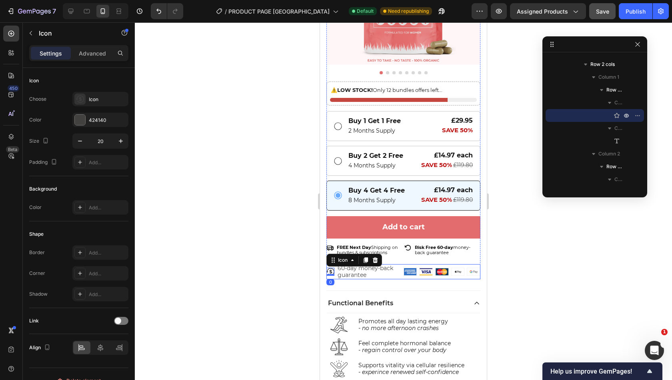
click at [407, 269] on div "Icon 0 60-day money-back guarantee Text Block Row Image Image Image Image Image…" at bounding box center [403, 271] width 154 height 15
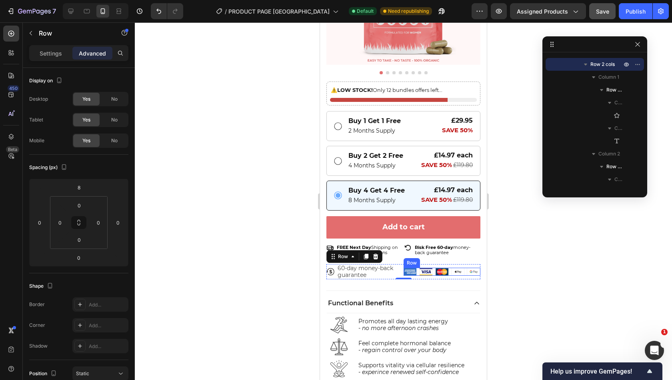
click at [415, 268] on div "Image Image Image Image Image Row" at bounding box center [442, 272] width 77 height 8
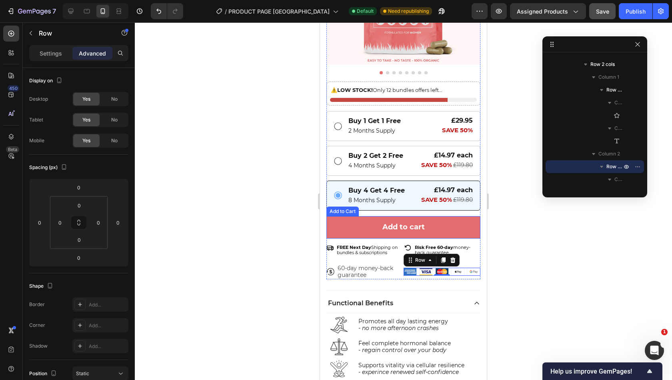
click at [399, 228] on button "Add to cart" at bounding box center [403, 227] width 154 height 22
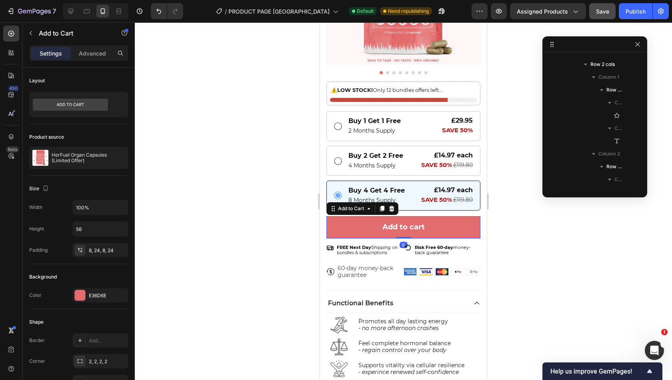
scroll to position [881, 0]
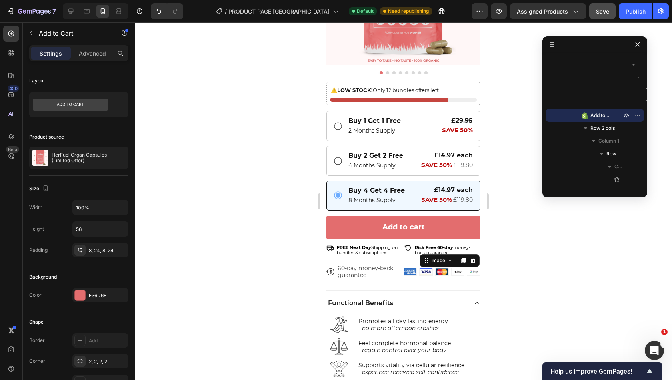
click at [420, 268] on img at bounding box center [426, 271] width 13 height 7
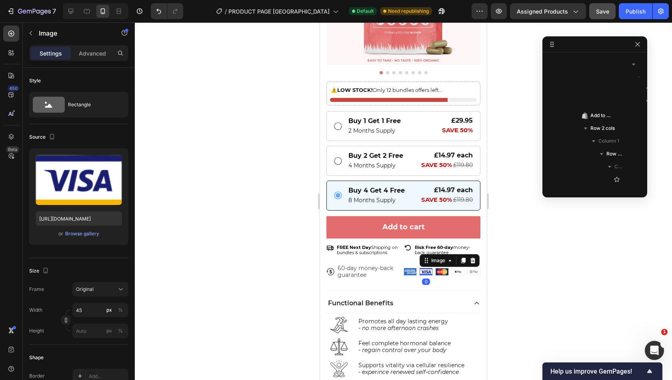
scroll to position [1214, 0]
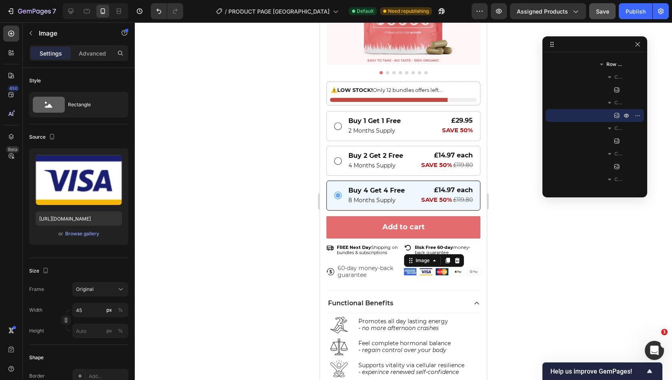
click at [413, 268] on img at bounding box center [410, 271] width 13 height 7
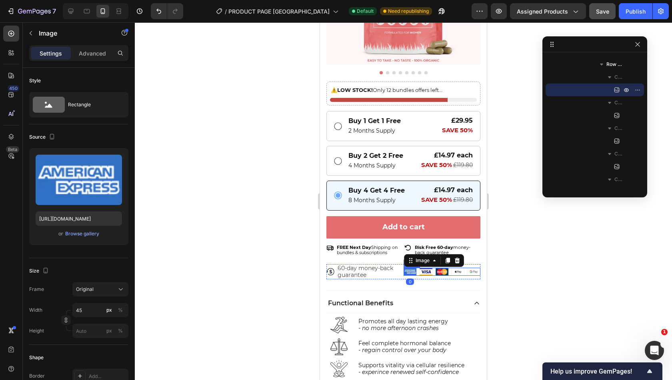
click at [414, 268] on div "Image 0 Image Image Image Image Row" at bounding box center [442, 272] width 77 height 8
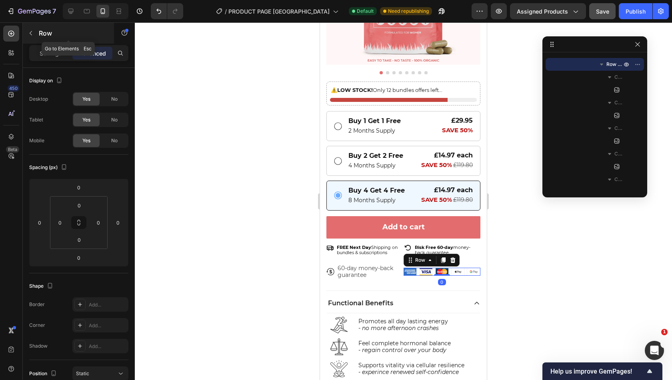
click at [35, 30] on button "button" at bounding box center [30, 33] width 13 height 13
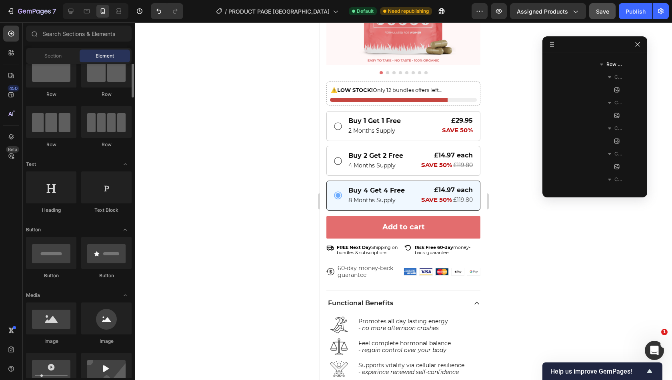
scroll to position [0, 0]
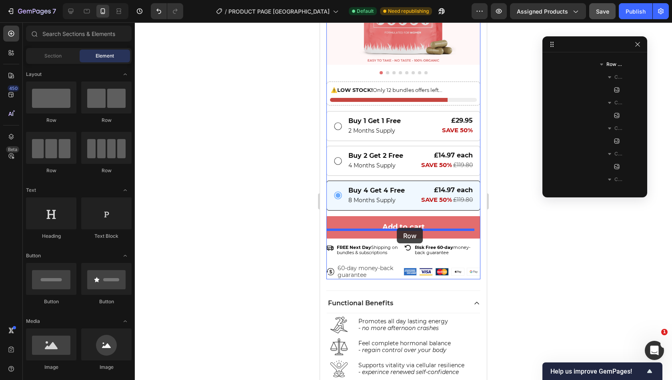
drag, startPoint x: 386, startPoint y: 121, endPoint x: 397, endPoint y: 228, distance: 107.4
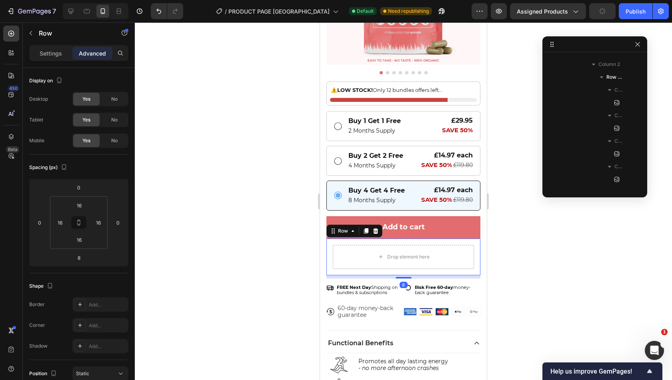
scroll to position [894, 0]
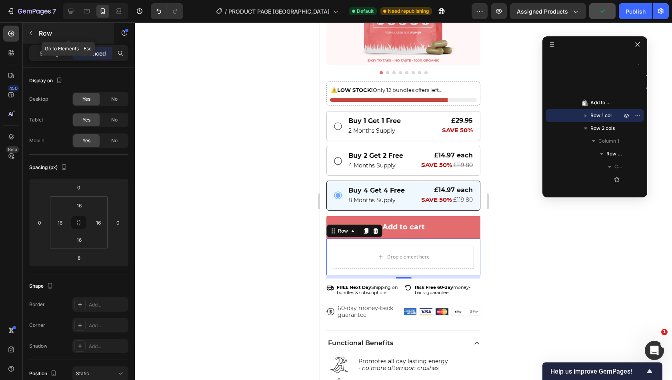
click at [30, 32] on icon "button" at bounding box center [31, 33] width 6 height 6
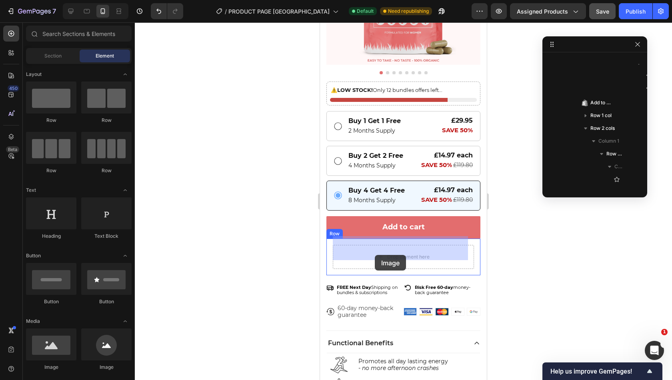
drag, startPoint x: 376, startPoint y: 374, endPoint x: 375, endPoint y: 255, distance: 119.2
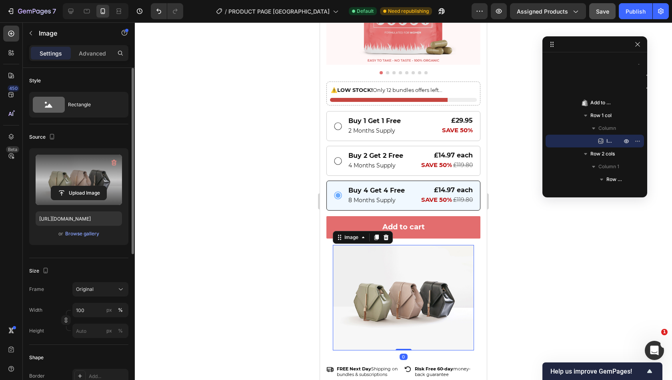
click at [82, 178] on label at bounding box center [79, 180] width 86 height 50
click at [82, 186] on input "file" at bounding box center [78, 193] width 55 height 14
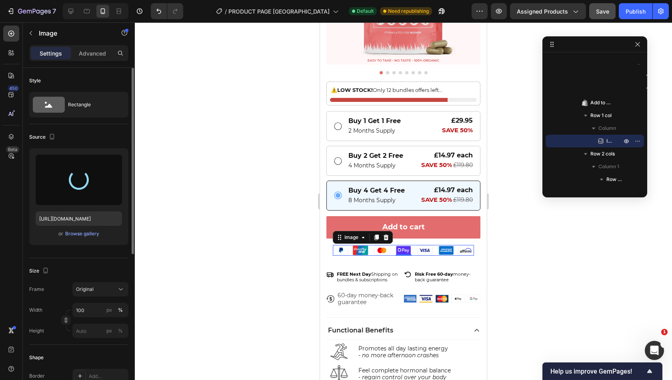
type input "https://cdn.shopify.com/s/files/1/0850/7536/2129/files/gempages_521087081116599…"
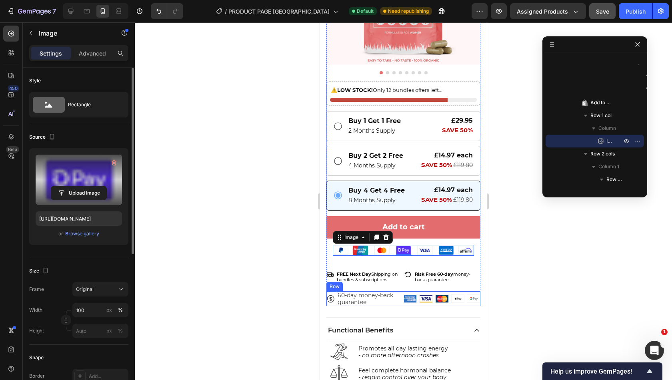
click at [404, 294] on div "Image Image Image Image Image Row" at bounding box center [442, 299] width 77 height 15
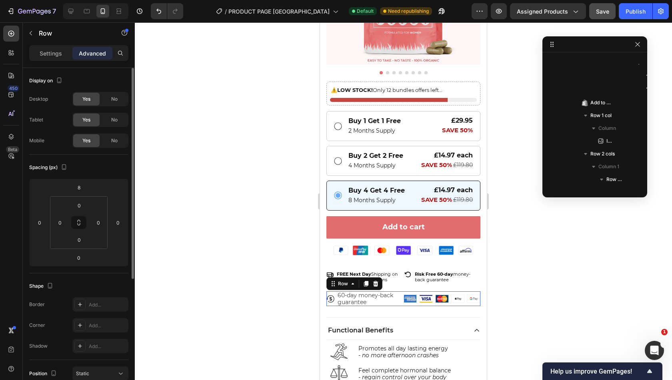
scroll to position [1098, 0]
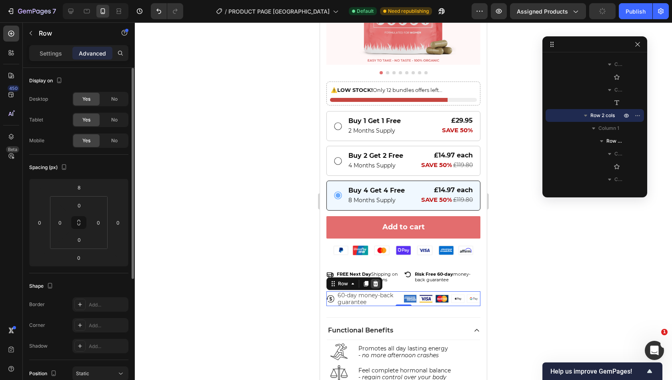
click at [374, 281] on icon at bounding box center [375, 284] width 5 height 6
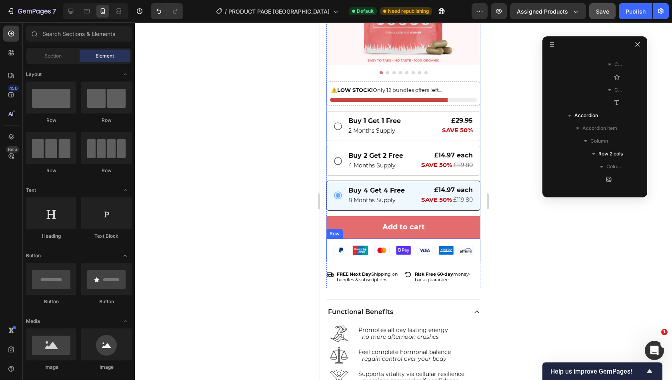
click at [394, 247] on div "Image Row" at bounding box center [403, 251] width 154 height 24
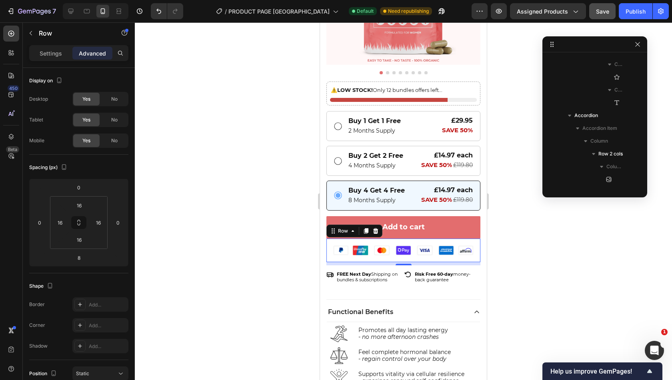
scroll to position [894, 0]
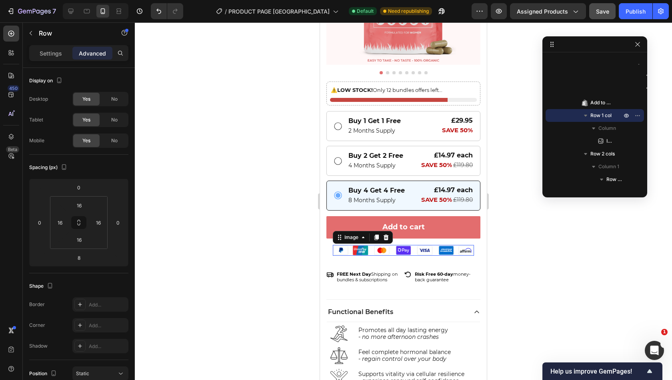
click at [390, 245] on img at bounding box center [403, 250] width 141 height 11
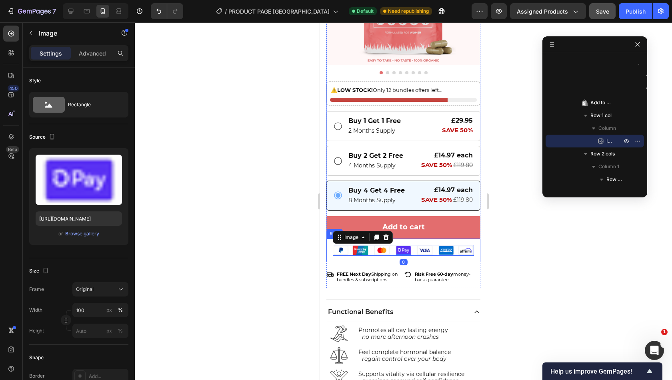
click at [376, 252] on div "Image 0 Row" at bounding box center [403, 251] width 154 height 24
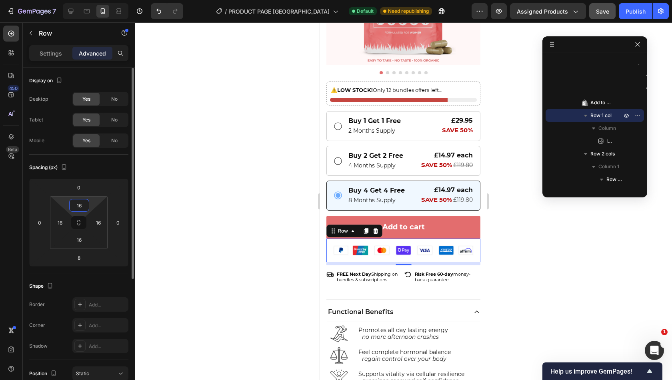
click at [80, 208] on input "16" at bounding box center [79, 206] width 16 height 12
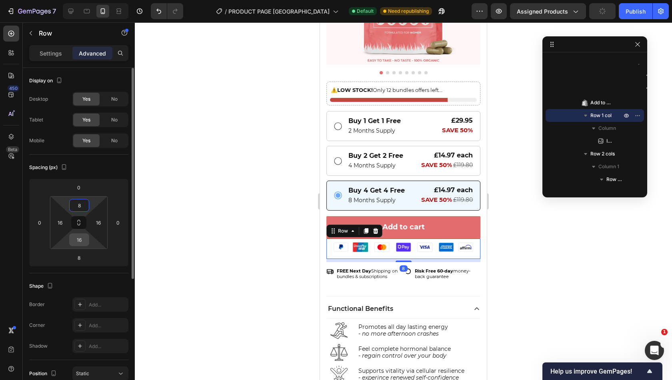
type input "8"
click at [76, 240] on input "16" at bounding box center [79, 240] width 16 height 12
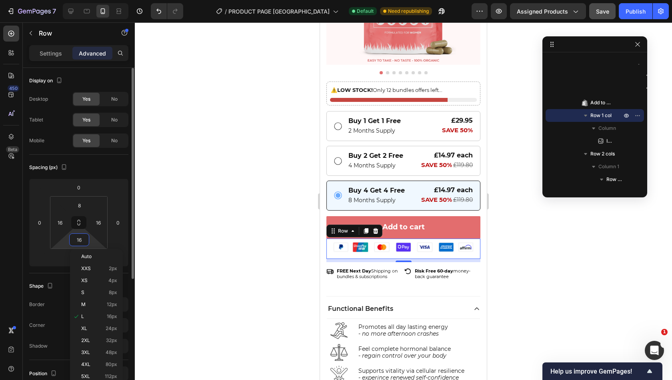
type input "8"
